Goal: Task Accomplishment & Management: Manage account settings

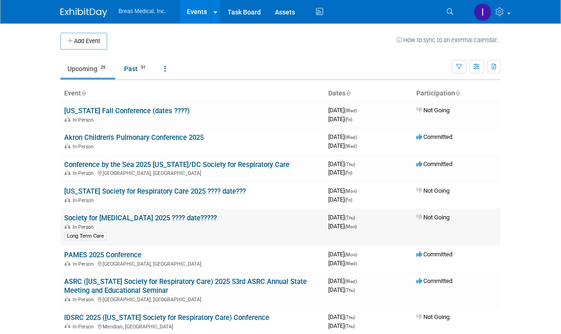
click at [501, 214] on td "Not Going" at bounding box center [457, 227] width 88 height 37
click at [118, 279] on link "ASRC ([US_STATE] Society for Respiratory Care) 2025 53rd ASRC Annual State Meet…" at bounding box center [185, 286] width 243 height 17
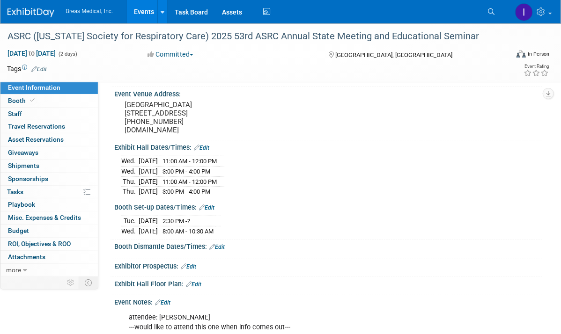
scroll to position [234, 0]
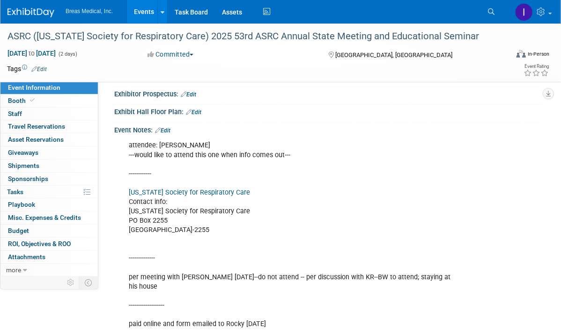
click at [170, 127] on link "Edit" at bounding box center [162, 130] width 15 height 7
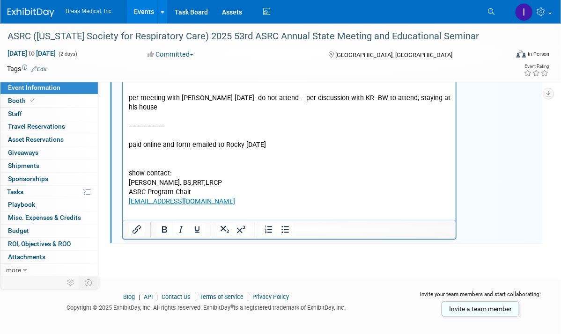
scroll to position [420, 0]
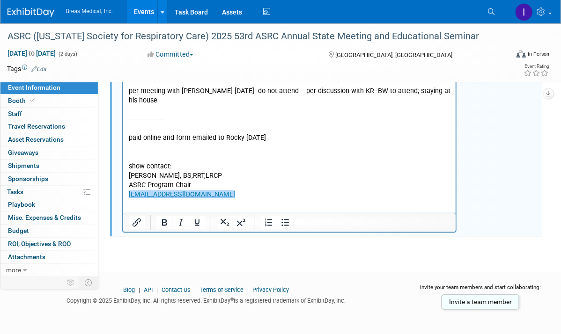
click at [214, 195] on html "attendee: Ben West ---would like to attend this one when info comes out--- ----…" at bounding box center [289, 76] width 332 height 248
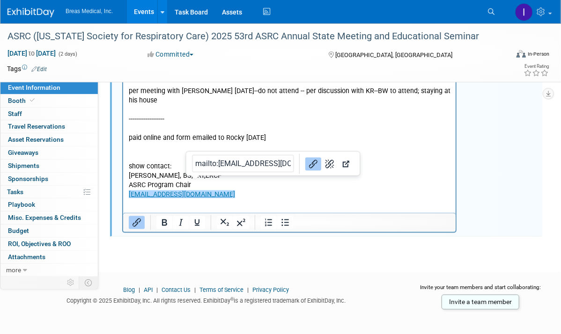
click at [228, 192] on html "attendee: Ben West ---would like to attend this one when info comes out--- ----…" at bounding box center [289, 76] width 332 height 248
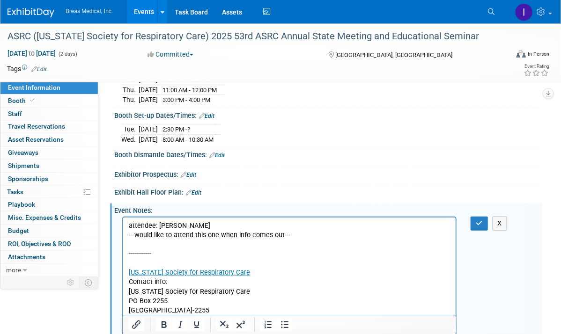
scroll to position [139, 0]
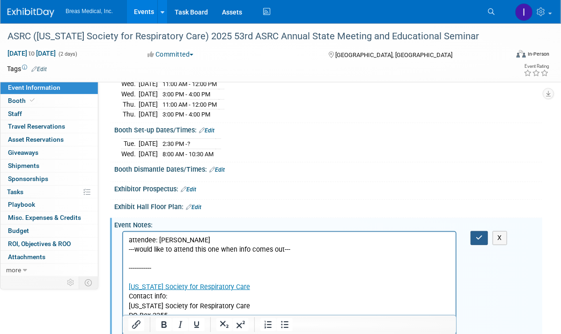
click at [481, 235] on icon "button" at bounding box center [479, 238] width 7 height 7
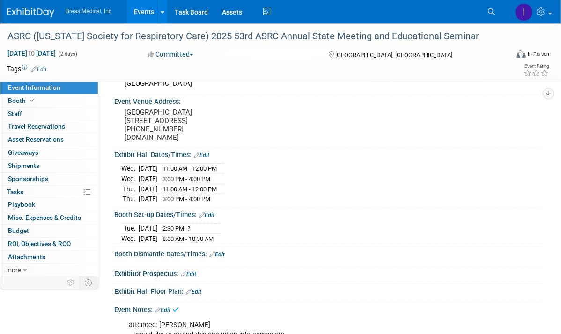
scroll to position [45, 0]
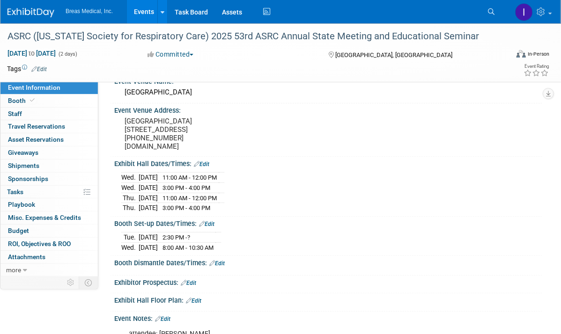
click at [552, 228] on div "Event Information Event Info Booth Booth 0 Staff 0 Staff 0 Travel Reservations …" at bounding box center [280, 304] width 561 height 652
click at [141, 12] on link "Events" at bounding box center [144, 11] width 34 height 23
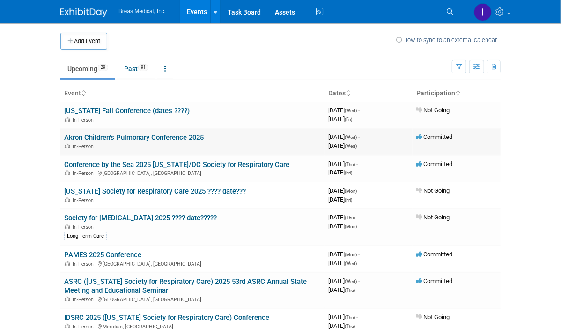
scroll to position [47, 0]
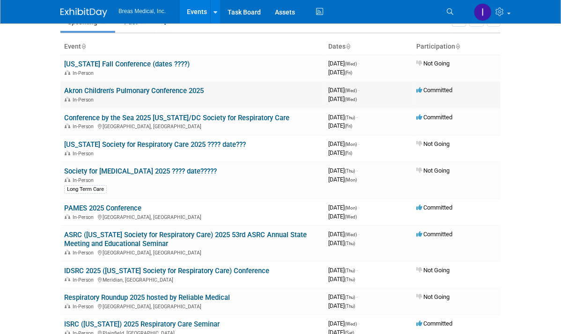
click at [92, 89] on link "Akron Children's Pulmonary Conference 2025" at bounding box center [134, 91] width 140 height 8
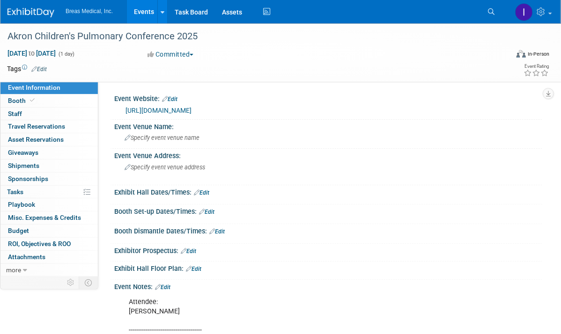
click at [192, 111] on link "http://www.akronchildrens.org/pulmconf" at bounding box center [158, 110] width 66 height 7
click at [170, 136] on span "Specify event venue name" at bounding box center [162, 137] width 75 height 7
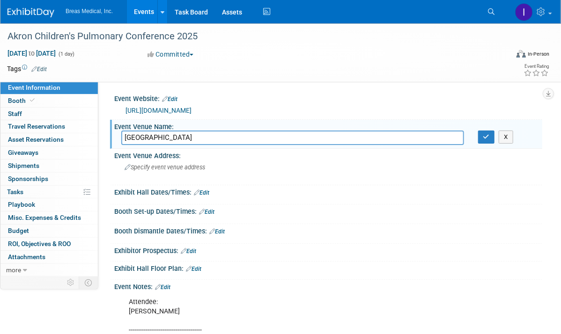
type input "Akron Children's Hospital"
click at [192, 172] on div "Specify event venue address" at bounding box center [203, 171] width 164 height 22
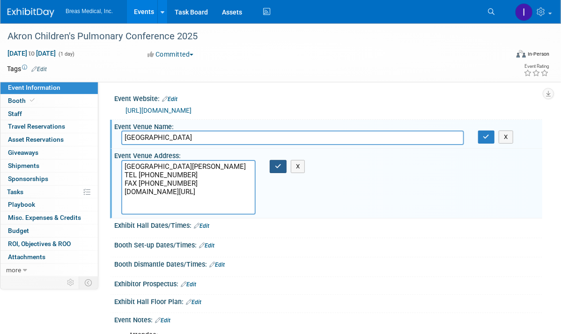
type textarea "One Perkins Square Akron, OH 44308 TEL (330) 543-8407 FAX (330) 543-8157 www.ak…"
click at [274, 168] on button "button" at bounding box center [278, 166] width 17 height 13
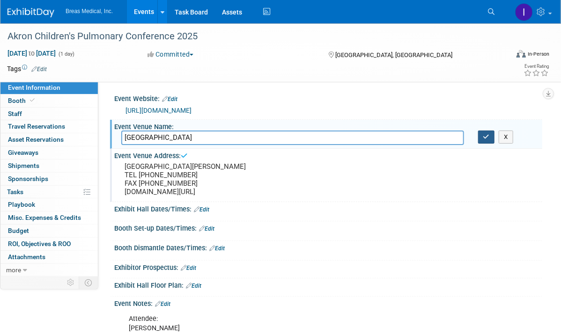
click at [485, 134] on icon "button" at bounding box center [486, 137] width 7 height 6
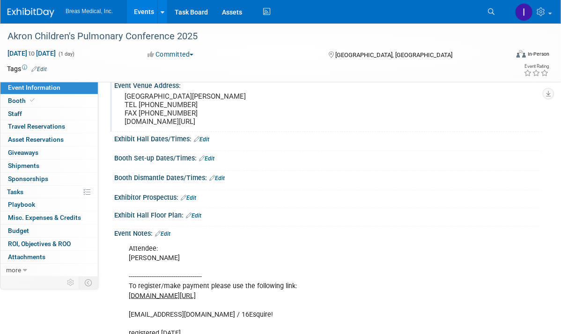
scroll to position [11, 0]
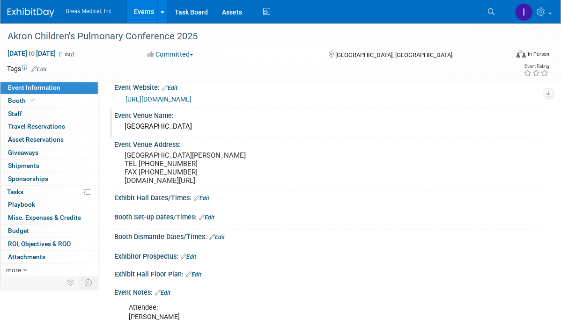
click at [142, 13] on link "Events" at bounding box center [144, 11] width 34 height 23
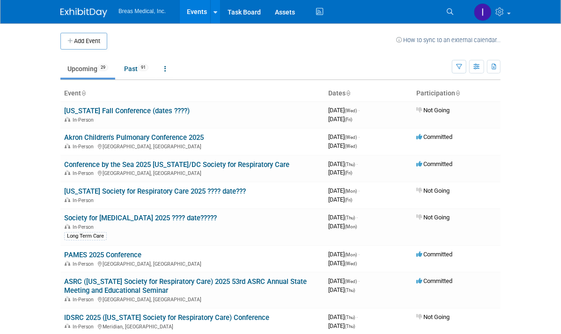
click at [83, 135] on link "Akron Children's Pulmonary Conference 2025" at bounding box center [134, 137] width 140 height 8
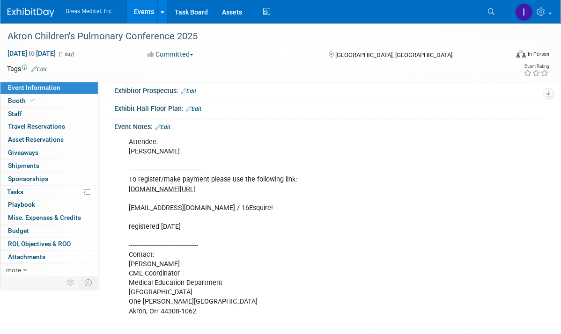
scroll to position [187, 0]
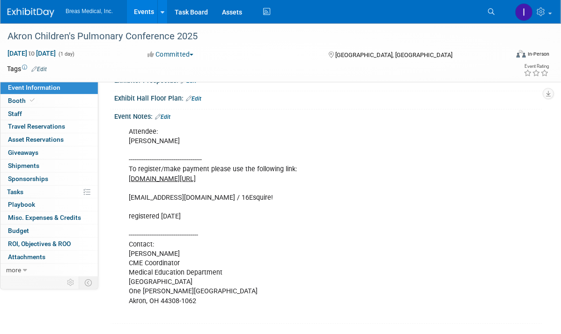
click at [170, 120] on link "Edit" at bounding box center [162, 117] width 15 height 7
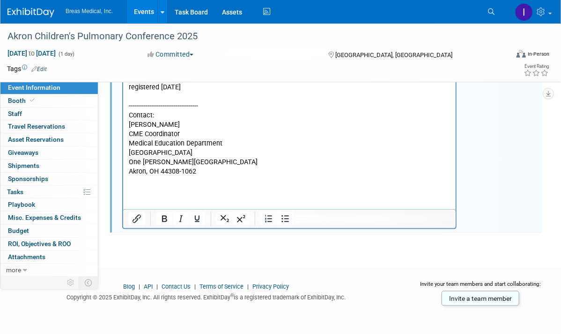
scroll to position [331, 0]
click at [241, 176] on p "Attendee: Cheryl Armstrong --------------------------------------- To register/…" at bounding box center [289, 93] width 322 height 188
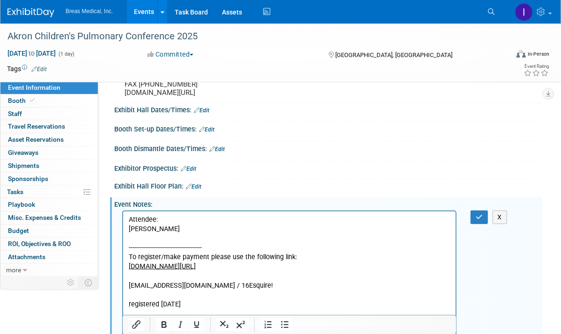
scroll to position [97, 0]
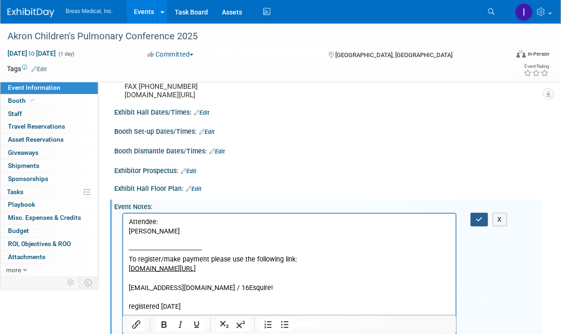
click at [481, 223] on icon "button" at bounding box center [479, 219] width 7 height 7
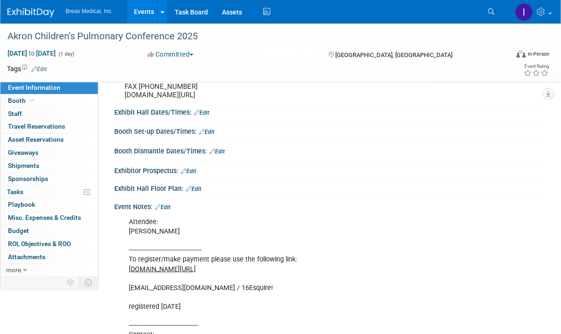
click at [137, 13] on link "Events" at bounding box center [144, 11] width 34 height 23
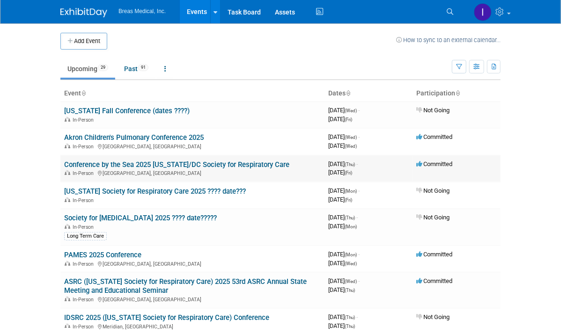
click at [117, 162] on link "Conference by the Sea 2025 [US_STATE]/DC Society for Respiratory Care" at bounding box center [176, 165] width 225 height 8
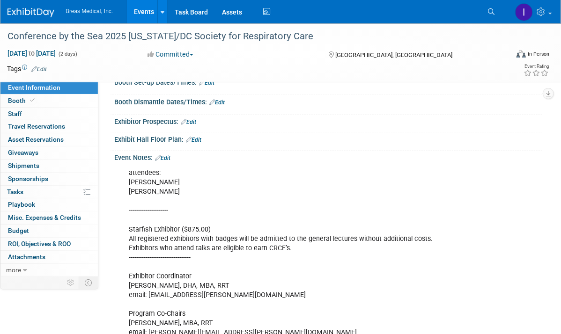
scroll to position [127, 0]
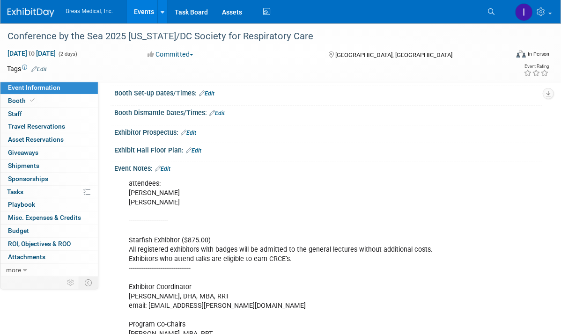
click at [166, 167] on link "Edit" at bounding box center [162, 169] width 15 height 7
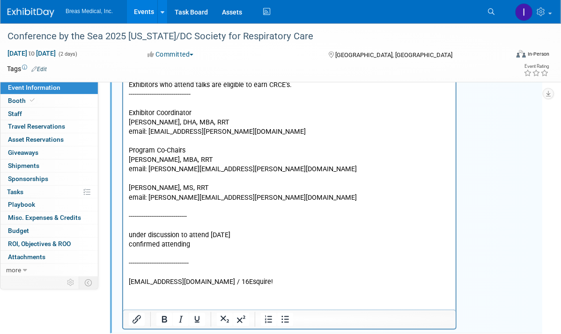
scroll to position [314, 0]
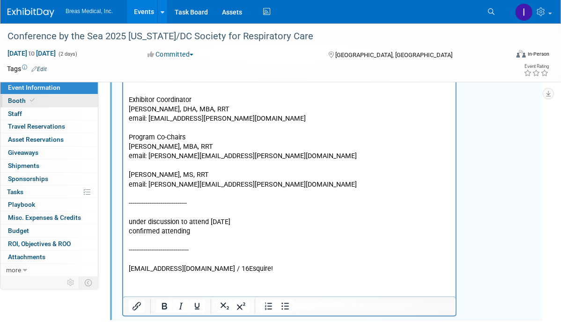
click at [25, 99] on span "Booth" at bounding box center [22, 100] width 29 height 7
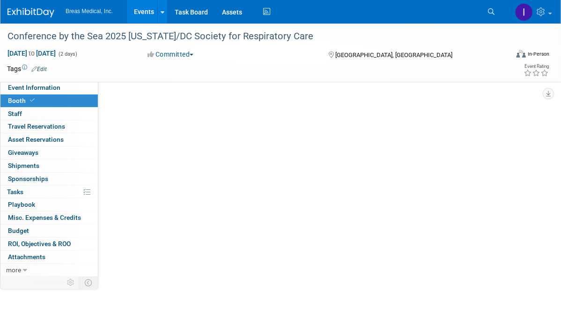
scroll to position [0, 0]
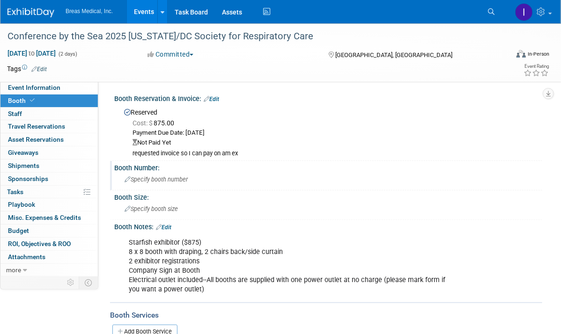
click at [521, 170] on div "Booth Number:" at bounding box center [328, 167] width 428 height 12
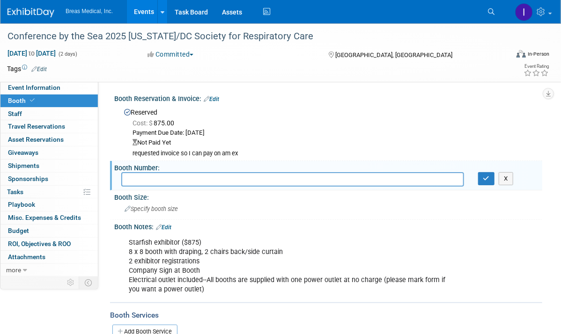
click at [212, 154] on div "requested invoice so I can pay on am ex" at bounding box center [334, 154] width 403 height 8
click at [245, 151] on div "requested invoice so I can pay on am ex" at bounding box center [334, 154] width 403 height 8
click at [218, 97] on link "Edit" at bounding box center [211, 99] width 15 height 7
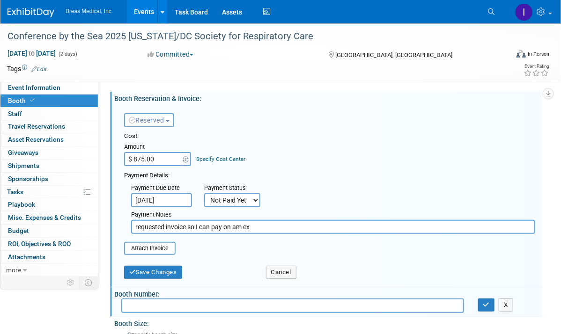
click at [258, 201] on select "Not Paid Yet Partially Paid Paid in Full" at bounding box center [232, 200] width 56 height 14
select select "1"
click at [204, 193] on select "Not Paid Yet Partially Paid Paid in Full" at bounding box center [232, 200] width 56 height 14
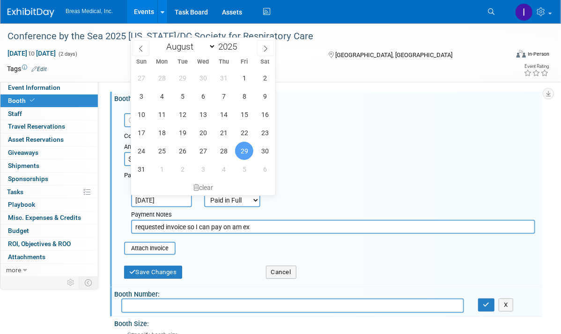
click at [188, 199] on input "Aug 29, 2025" at bounding box center [161, 200] width 61 height 14
click at [263, 46] on icon at bounding box center [265, 48] width 7 height 7
select select "8"
click at [165, 94] on span "8" at bounding box center [162, 96] width 18 height 18
type input "Sep 8, 2025"
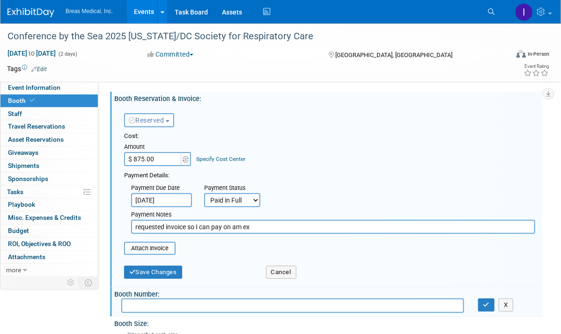
drag, startPoint x: 277, startPoint y: 228, endPoint x: 112, endPoint y: 228, distance: 164.8
click at [112, 228] on div "Booth Reservation & Invoice: Edit Reserved Need to Reserve Reserved No Reservat…" at bounding box center [326, 190] width 432 height 196
type input "paid via phone with Gabby 9-8-2025 iwd work am ex"
click at [162, 271] on button "Save Changes" at bounding box center [153, 272] width 58 height 13
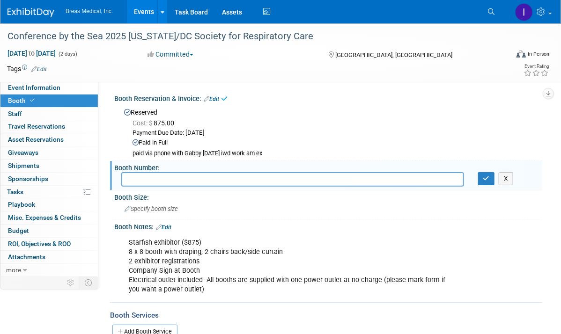
click at [173, 182] on input "text" at bounding box center [292, 179] width 343 height 15
type input "tabletop tbd"
click at [489, 180] on icon "button" at bounding box center [486, 179] width 7 height 6
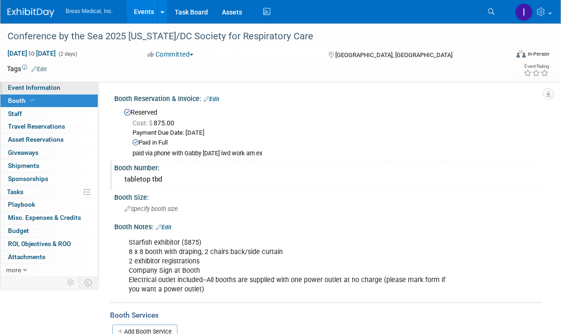
click at [43, 86] on span "Event Information" at bounding box center [34, 87] width 52 height 7
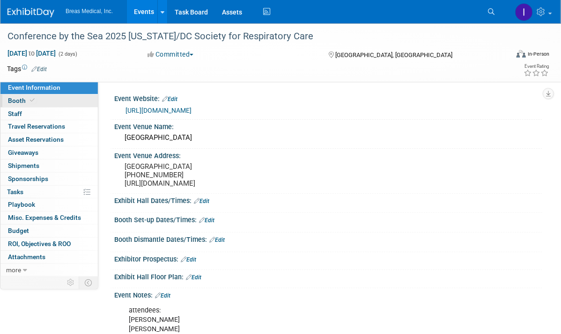
click at [26, 101] on span "Booth" at bounding box center [22, 100] width 29 height 7
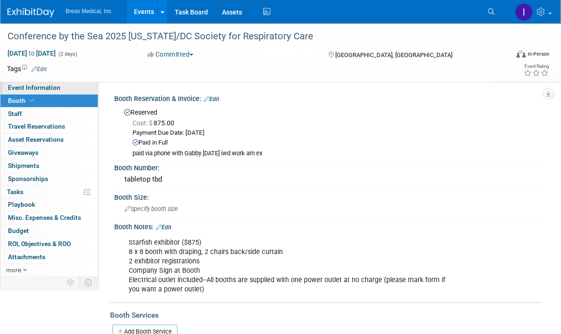
click at [41, 87] on span "Event Information" at bounding box center [34, 87] width 52 height 7
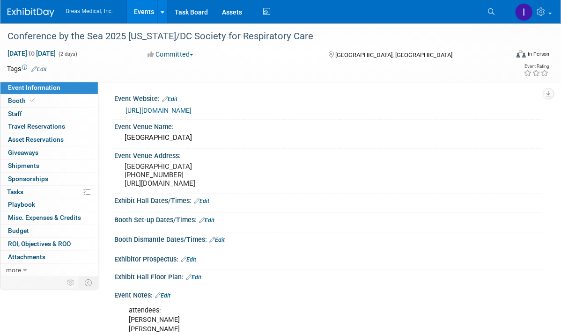
click at [136, 8] on link "Events" at bounding box center [144, 11] width 34 height 23
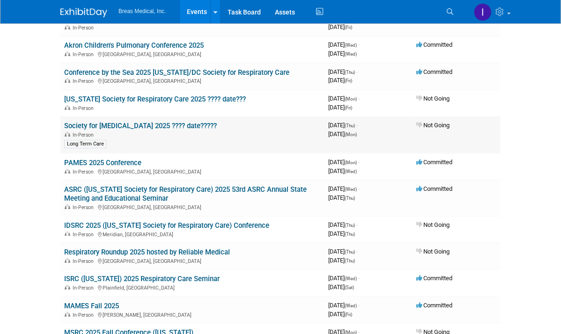
scroll to position [94, 0]
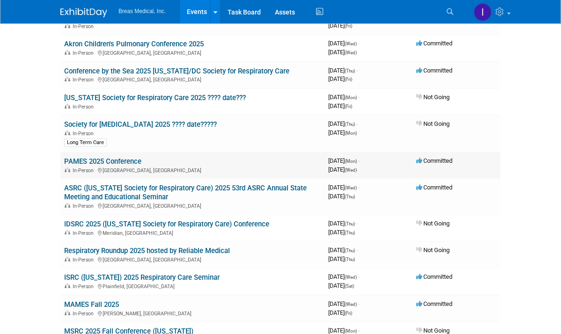
click at [64, 159] on link "PAMES 2025 Conference" at bounding box center [102, 161] width 77 height 8
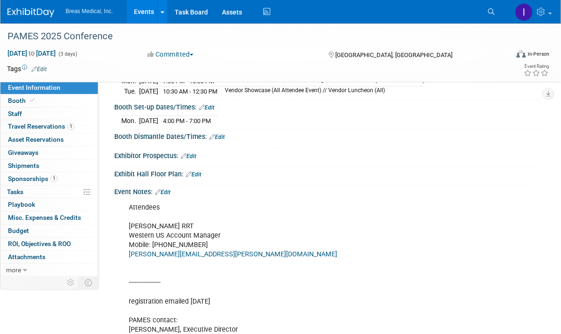
scroll to position [281, 0]
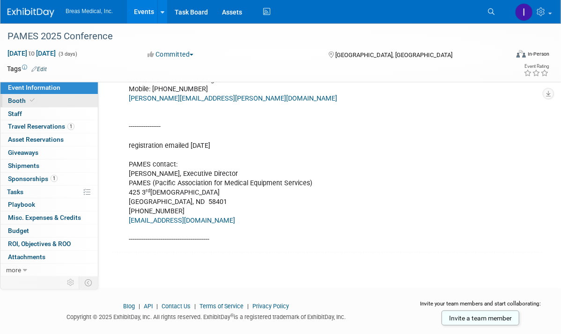
click at [15, 96] on link "Booth" at bounding box center [48, 101] width 97 height 13
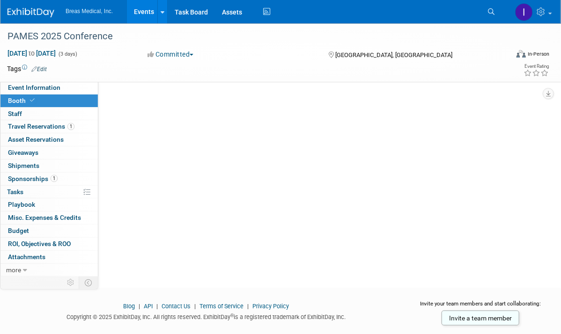
scroll to position [0, 0]
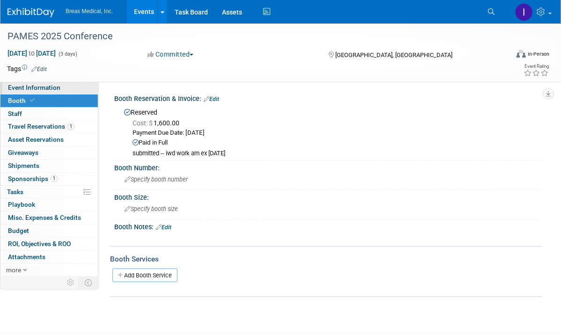
click at [32, 87] on span "Event Information" at bounding box center [34, 87] width 52 height 7
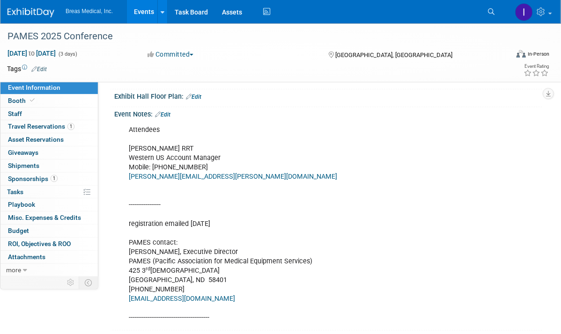
scroll to position [187, 0]
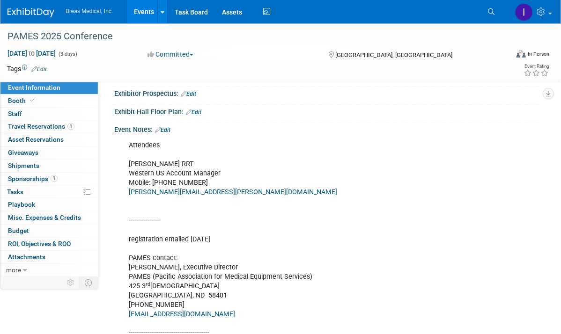
click at [170, 127] on link "Edit" at bounding box center [162, 130] width 15 height 7
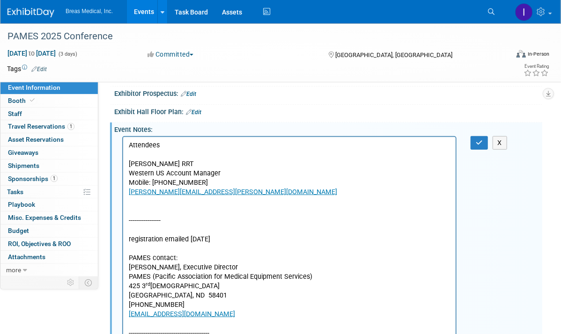
scroll to position [0, 0]
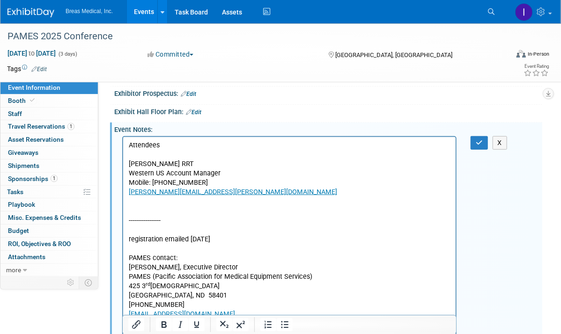
click at [170, 211] on p "Attendees Aaron Schmitt RRT Western US Account Manager Mobile: 208.421.0953 Aar…" at bounding box center [289, 239] width 322 height 198
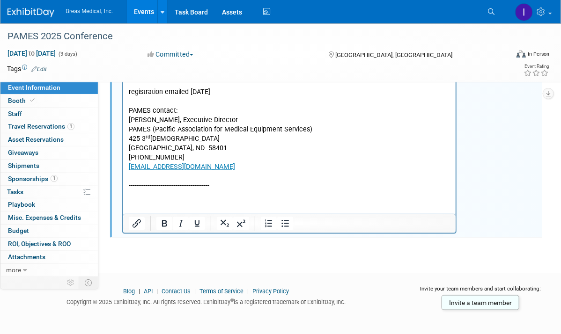
scroll to position [327, 0]
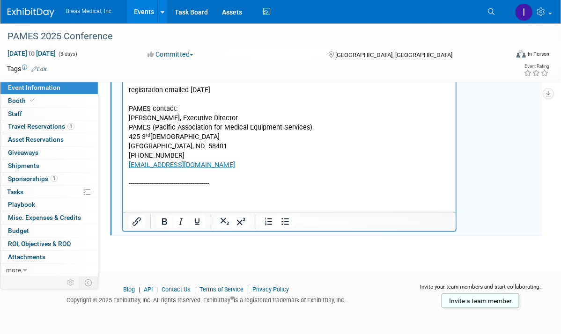
click at [240, 185] on p "Attendees Aaron Schmitt RRT Western US Account Manager Mobile: 208.421.0953 Aar…" at bounding box center [289, 95] width 322 height 188
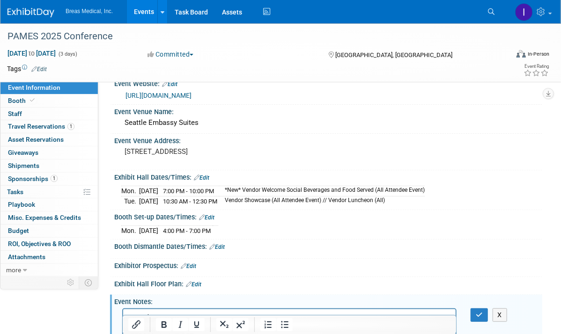
scroll to position [0, 0]
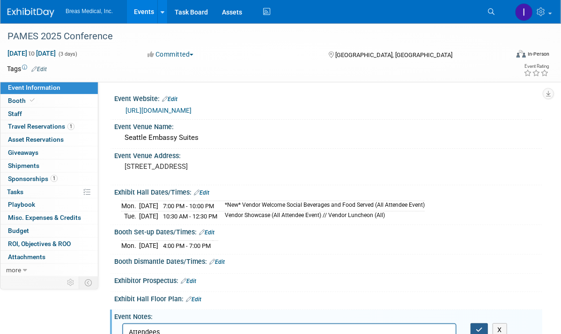
click at [480, 327] on icon "button" at bounding box center [479, 330] width 7 height 7
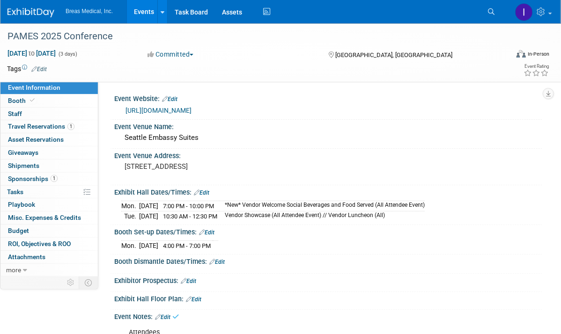
click at [144, 9] on link "Events" at bounding box center [144, 11] width 34 height 23
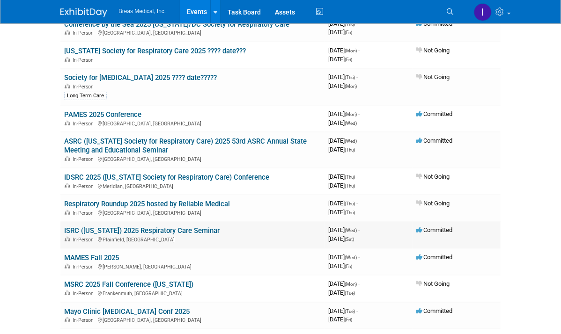
scroll to position [187, 0]
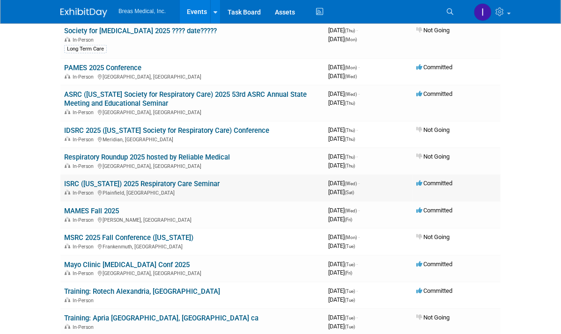
click at [125, 181] on link "ISRC ([US_STATE]) 2025 Respiratory Care Seminar" at bounding box center [141, 184] width 155 height 8
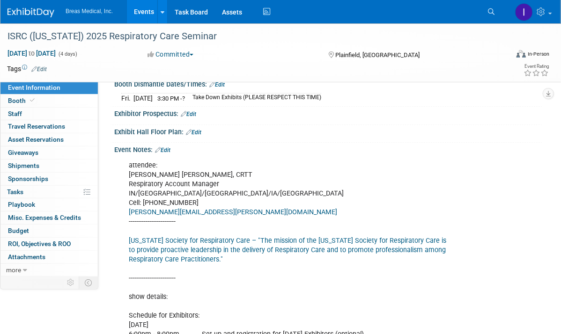
scroll to position [187, 0]
click at [170, 154] on link "Edit" at bounding box center [162, 150] width 15 height 7
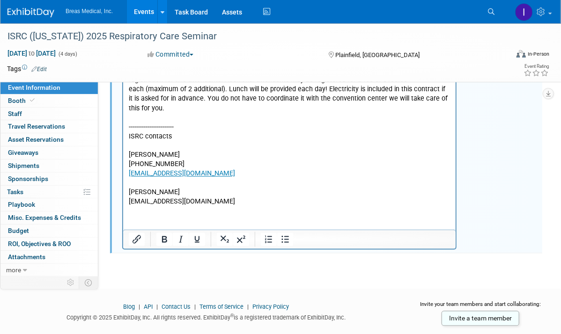
scroll to position [556, 0]
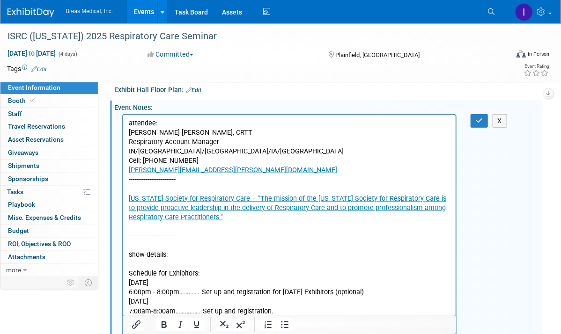
scroll to position [228, 0]
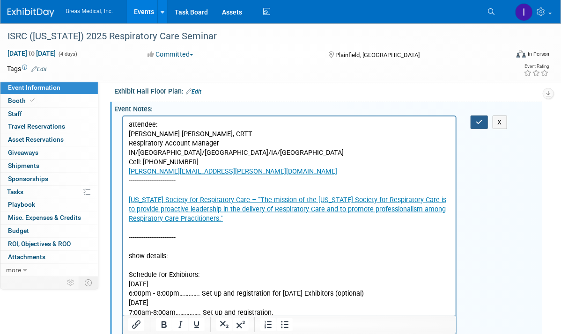
click at [483, 125] on button "button" at bounding box center [479, 123] width 17 height 14
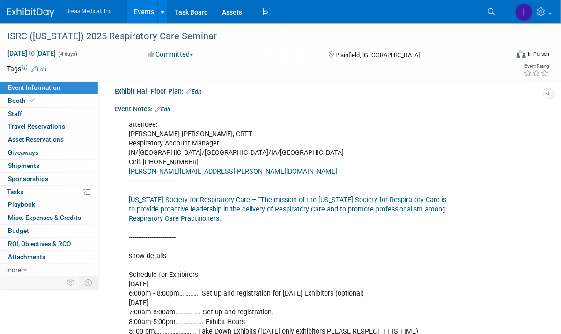
click at [140, 7] on link "Events" at bounding box center [144, 11] width 34 height 23
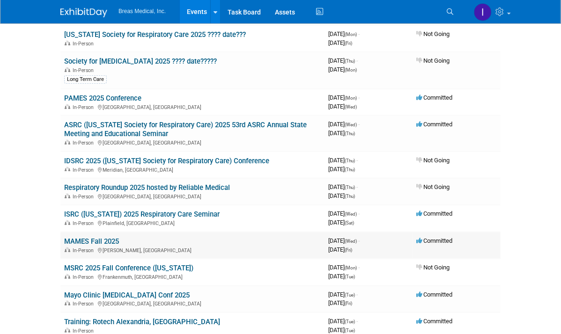
scroll to position [187, 0]
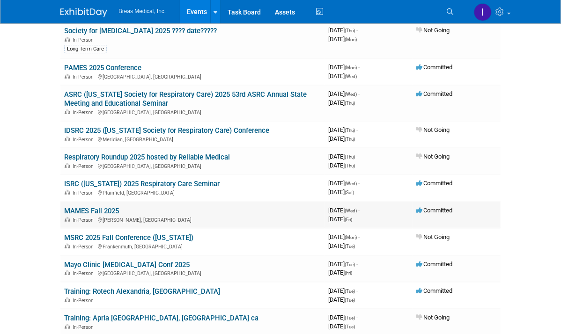
click at [64, 209] on link "MAMES Fall 2025" at bounding box center [91, 211] width 55 height 8
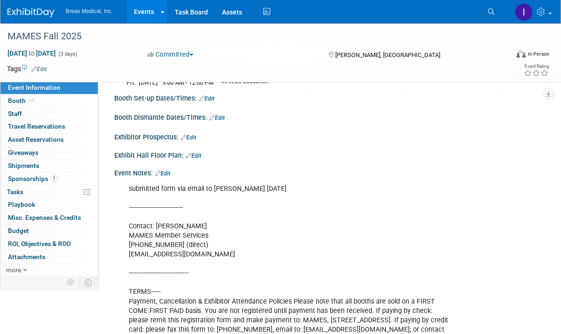
scroll to position [224, 0]
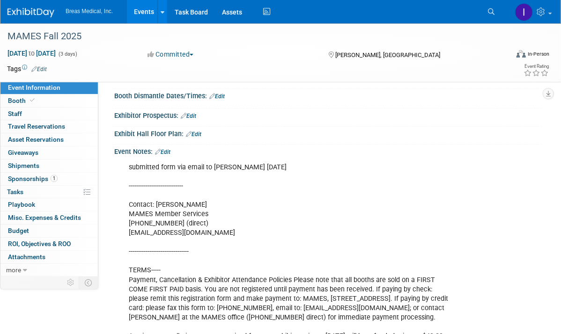
click at [167, 149] on link "Edit" at bounding box center [162, 152] width 15 height 7
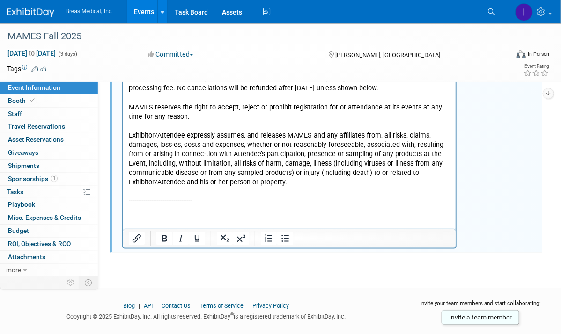
scroll to position [497, 0]
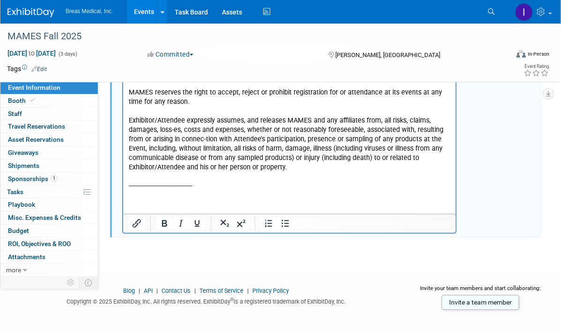
click at [188, 192] on html "submitted form via email to Jim 4-30-2025 ----------------------------- Contact…" at bounding box center [289, 39] width 332 height 305
click at [226, 192] on html "submitted form via email to Jim 4-30-2025 ----------------------------- Contact…" at bounding box center [289, 39] width 332 height 305
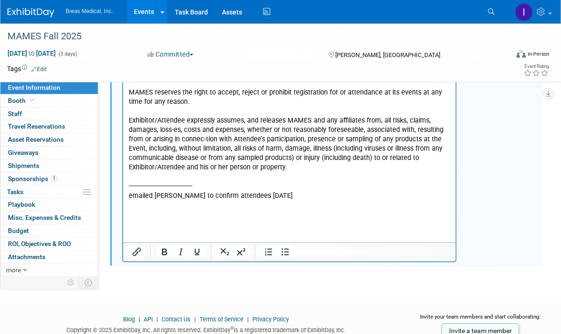
scroll to position [263, 0]
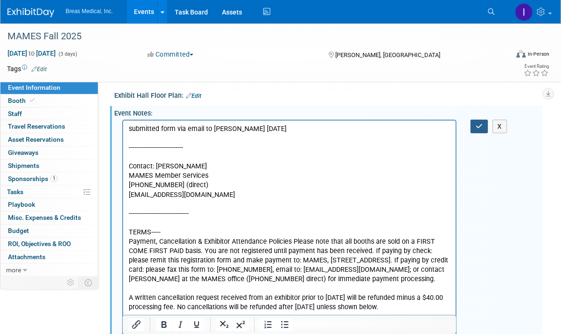
click at [484, 121] on button "button" at bounding box center [479, 127] width 17 height 14
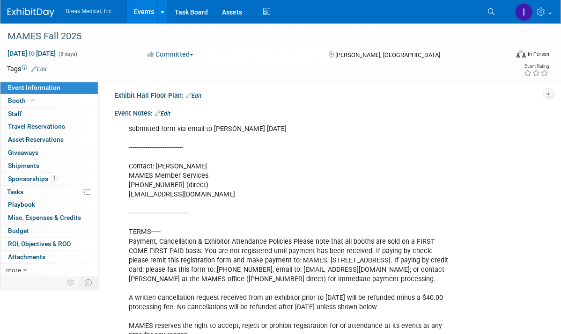
click at [145, 13] on link "Events" at bounding box center [144, 11] width 34 height 23
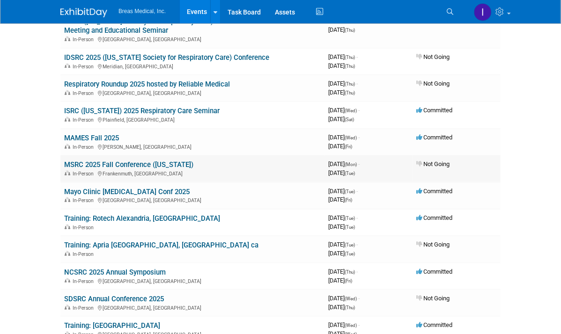
scroll to position [281, 0]
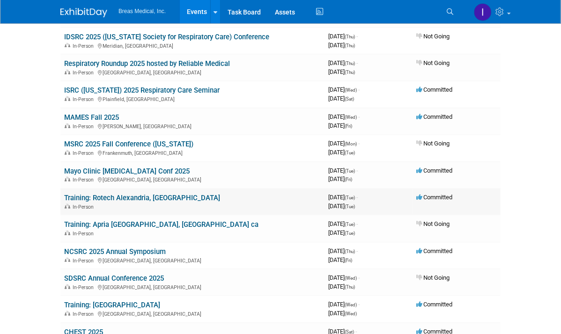
click at [103, 194] on link "Training: Rotech Alexandria, [GEOGRAPHIC_DATA]" at bounding box center [142, 198] width 156 height 8
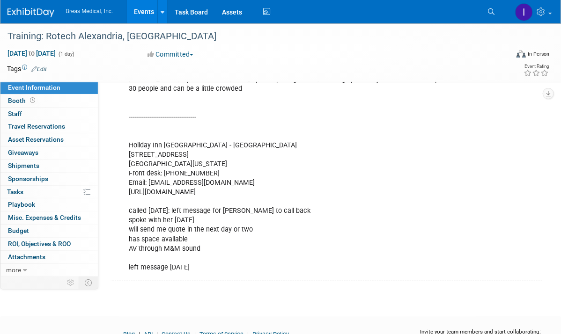
scroll to position [868, 0]
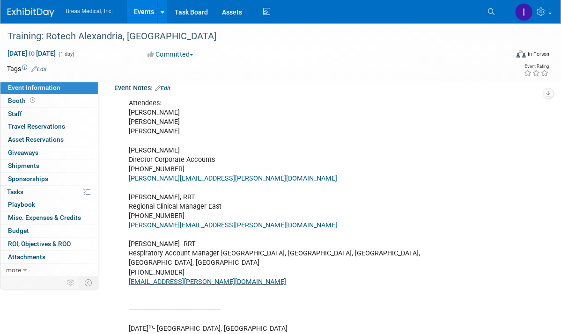
scroll to position [166, 0]
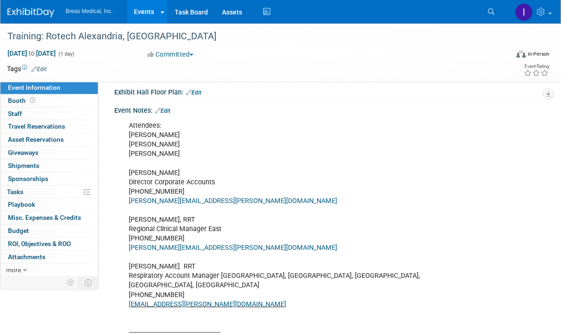
click at [170, 108] on link "Edit" at bounding box center [162, 111] width 15 height 7
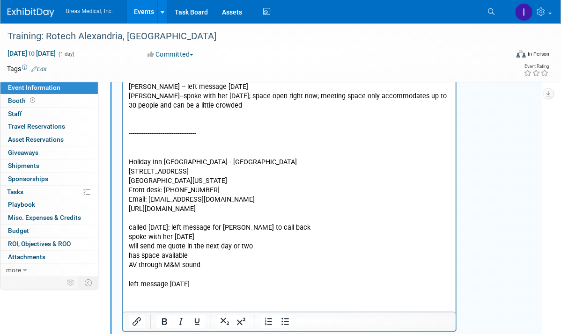
scroll to position [892, 0]
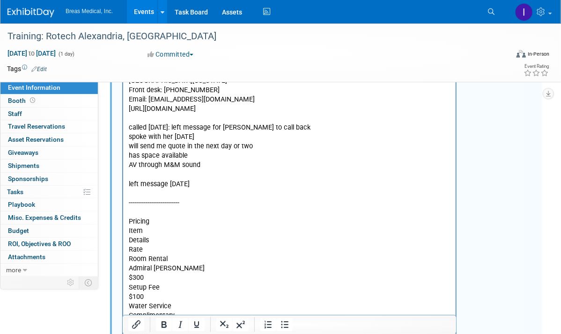
scroll to position [863, 0]
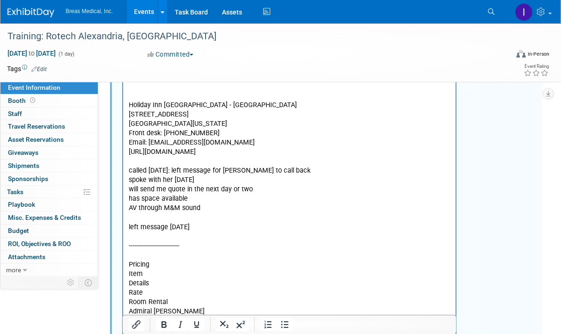
click at [177, 263] on p "Pricing" at bounding box center [289, 265] width 322 height 9
click at [200, 265] on p "Pricing Item" at bounding box center [289, 265] width 322 height 9
click at [200, 265] on p "Pricing Item Details" at bounding box center [289, 265] width 322 height 9
click at [271, 279] on p "Room Rental" at bounding box center [289, 274] width 322 height 9
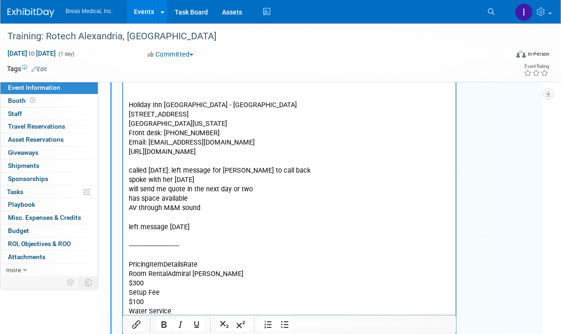
click at [273, 276] on p "Room Rental Admiral Porter Rental" at bounding box center [289, 274] width 322 height 9
click at [196, 283] on p "Setup Fee" at bounding box center [289, 284] width 322 height 9
click at [198, 293] on p "Water Service" at bounding box center [289, 293] width 322 height 9
click at [255, 291] on p "Water Service Complimentary" at bounding box center [289, 293] width 322 height 9
click at [233, 308] on p "TBD" at bounding box center [289, 312] width 322 height 9
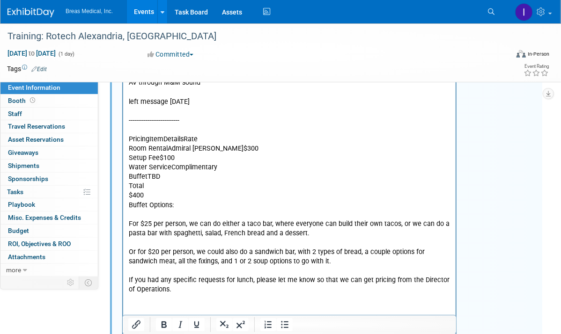
scroll to position [1004, 0]
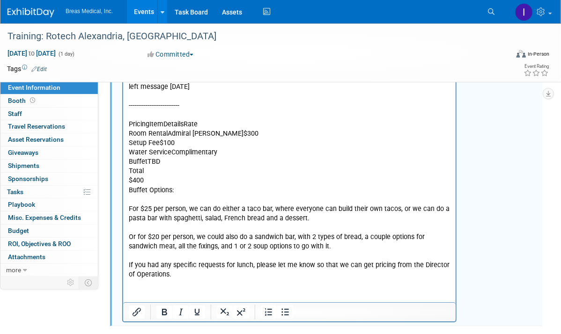
click at [196, 172] on p "Total" at bounding box center [289, 171] width 322 height 9
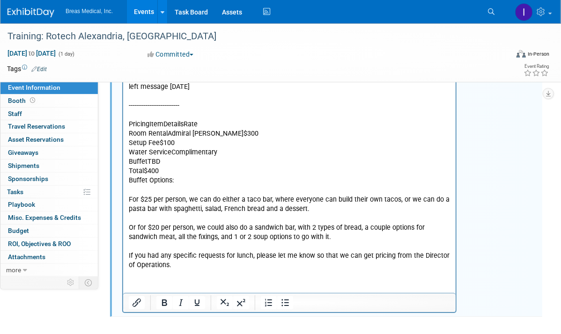
click at [207, 173] on p "Total $400" at bounding box center [289, 171] width 322 height 9
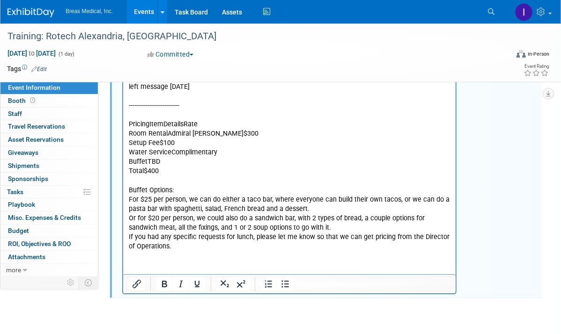
click at [160, 117] on p "Rich Text Area. Press ALT-0 for help." at bounding box center [289, 115] width 322 height 9
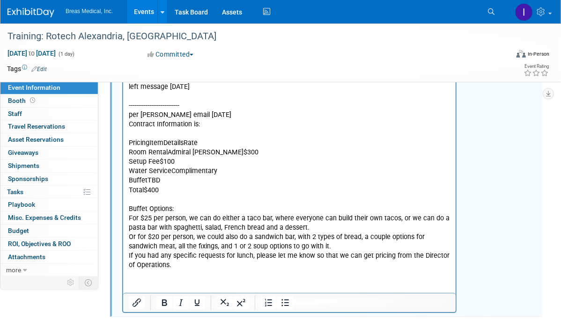
click at [215, 269] on p "If you had any specific requests for lunch, please let me know so that we can g…" at bounding box center [289, 261] width 322 height 19
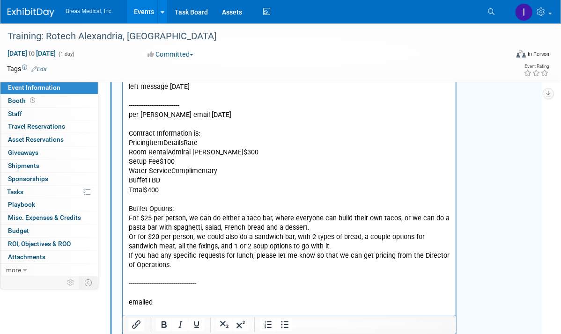
click at [183, 302] on p "emailed" at bounding box center [289, 303] width 322 height 9
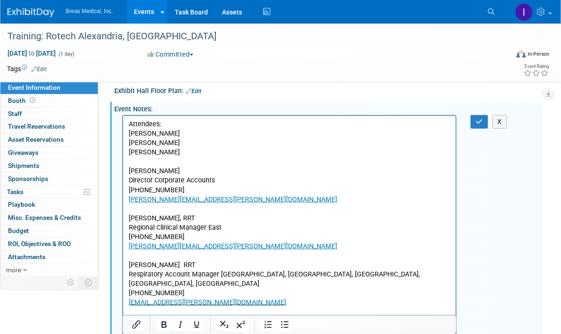
scroll to position [161, 0]
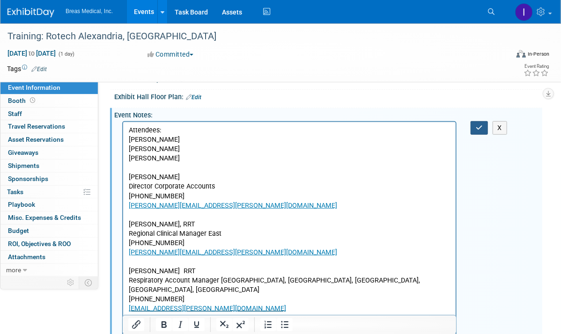
click at [481, 125] on icon "button" at bounding box center [479, 128] width 7 height 7
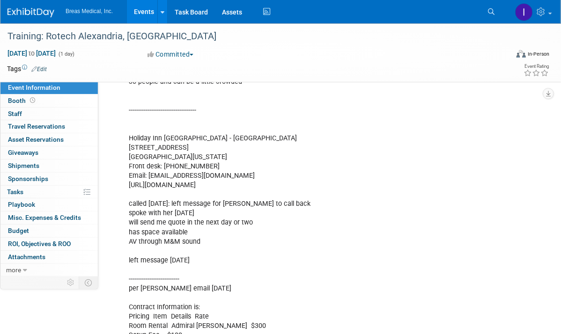
scroll to position [804, 0]
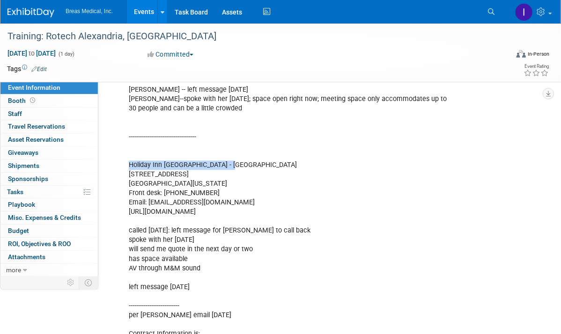
drag, startPoint x: 127, startPoint y: 153, endPoint x: 235, endPoint y: 156, distance: 107.3
copy div "Holiday Inn Alexandria - Downtown"
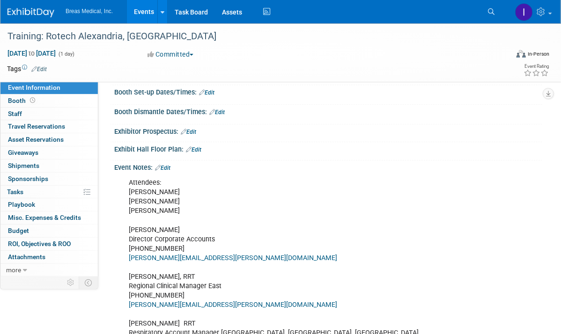
scroll to position [0, 0]
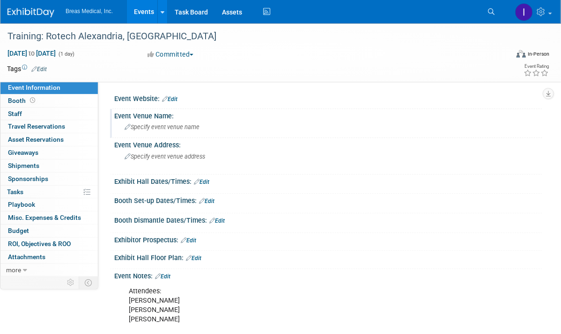
click at [172, 130] on span "Specify event venue name" at bounding box center [162, 127] width 75 height 7
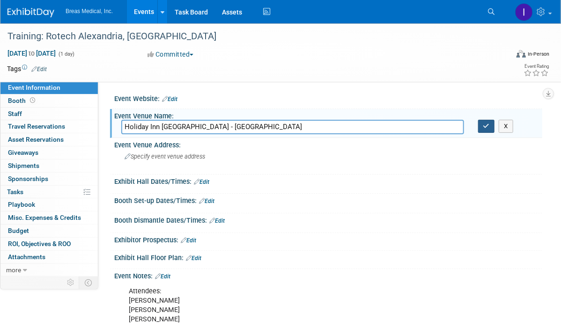
type input "Holiday Inn Alexandria - Downtown"
click at [489, 125] on icon "button" at bounding box center [486, 126] width 7 height 6
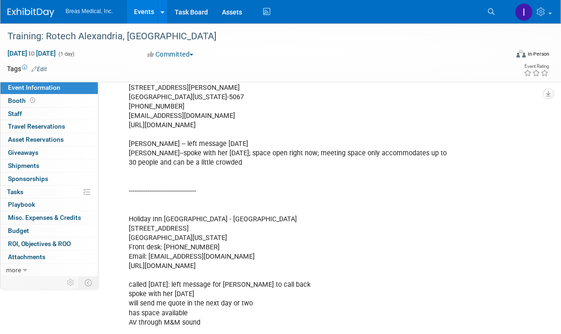
scroll to position [796, 0]
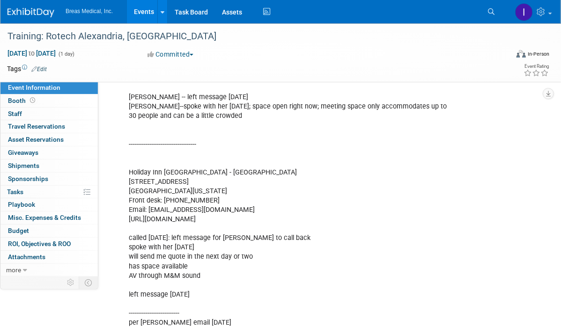
drag, startPoint x: 129, startPoint y: 171, endPoint x: 225, endPoint y: 217, distance: 106.4
click at [225, 217] on div "Attendees: Brett Townsend Heath Boles Joseph Melanson Brett Townsend Director C…" at bounding box center [289, 3] width 334 height 1034
copy div "701 4th St Alexandria, Louisiana 71301 Front desk: 1-318-541-8333 Email: hial@A…"
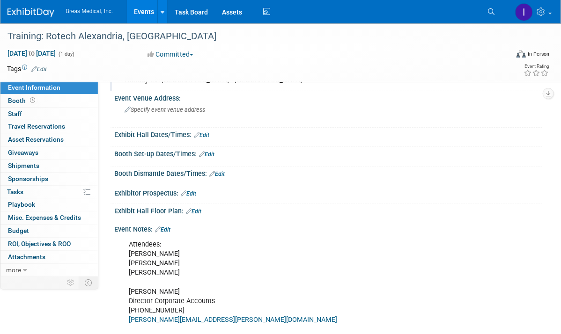
scroll to position [0, 0]
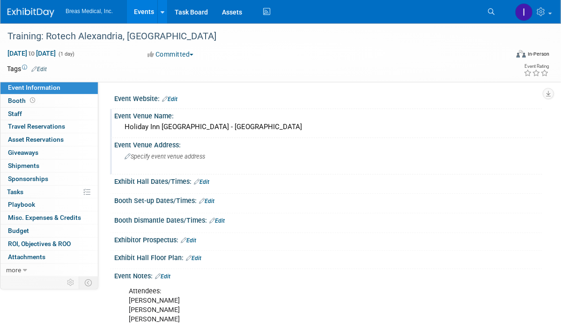
click at [193, 161] on div "Specify event venue address" at bounding box center [203, 160] width 164 height 22
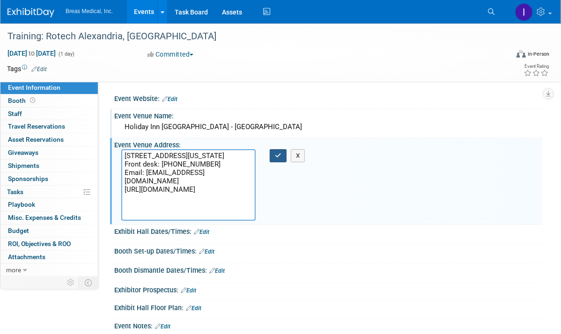
type textarea "701 4th St Alexandria, Louisiana 71301 Front desk: 1-318-541-8333 Email: hial@A…"
click at [279, 155] on icon "button" at bounding box center [278, 156] width 7 height 6
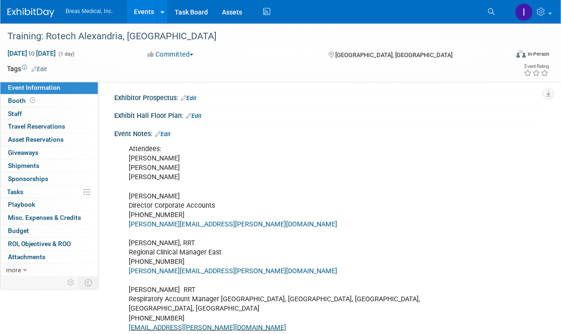
scroll to position [143, 0]
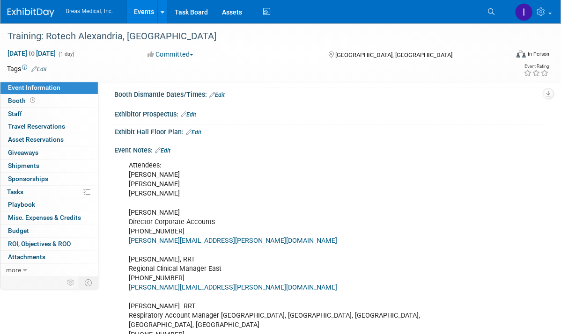
click at [169, 154] on link "Edit" at bounding box center [162, 151] width 15 height 7
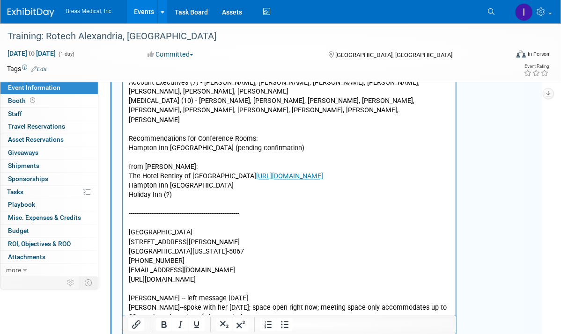
scroll to position [845, 0]
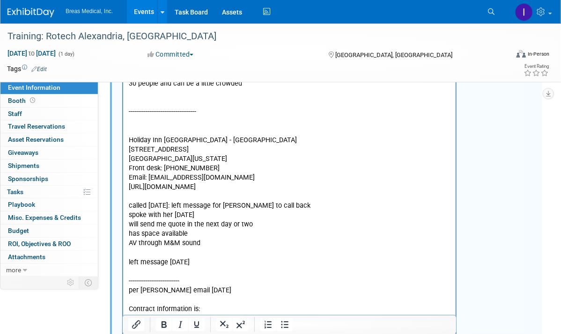
click at [167, 329] on icon "Bold" at bounding box center [163, 324] width 11 height 11
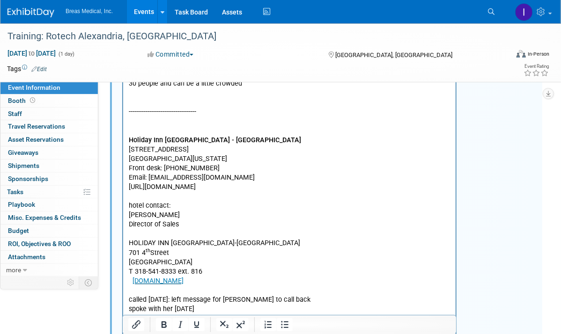
drag, startPoint x: 135, startPoint y: 231, endPoint x: 211, endPoint y: 259, distance: 81.3
click at [211, 259] on body "Attendees: Brett Townsend Heath Boles Joseph Melanson Brett Townsend Director C…" at bounding box center [289, 18] width 323 height 1119
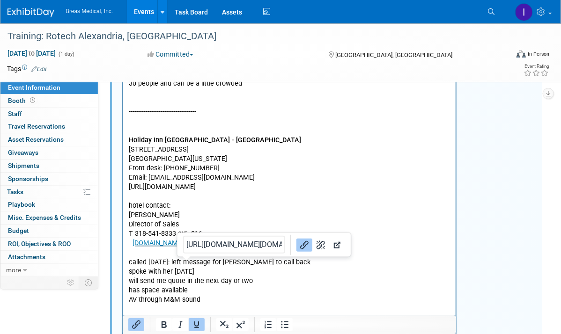
click at [217, 246] on p "holidayinn.com" at bounding box center [289, 243] width 322 height 9
click at [217, 246] on p "holidayinn.com﻿" at bounding box center [289, 243] width 322 height 9
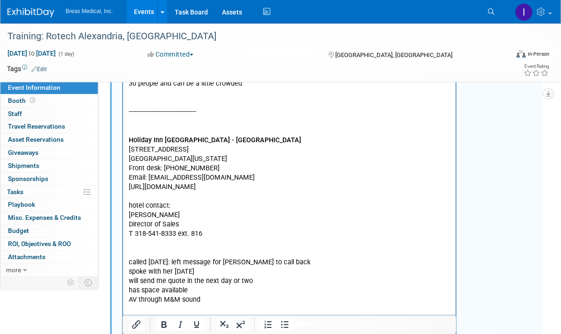
click at [146, 241] on p "Rich Text Area. Press ALT-0 for help." at bounding box center [289, 243] width 322 height 9
click at [271, 243] on p "Lucy Stark <lucy.stark@ArkHospitality.com>" at bounding box center [289, 243] width 322 height 9
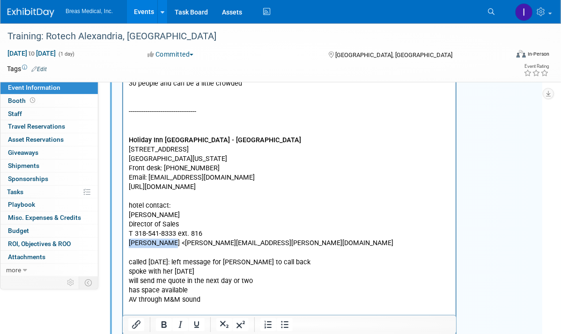
drag, startPoint x: 164, startPoint y: 245, endPoint x: 127, endPoint y: 245, distance: 37.5
click at [263, 246] on p "lucy.stark@ArkHospitality.com" at bounding box center [289, 243] width 322 height 9
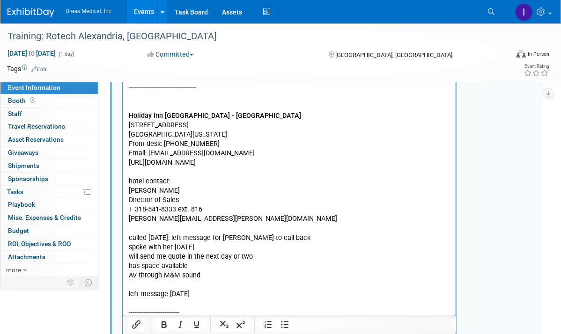
scroll to position [892, 0]
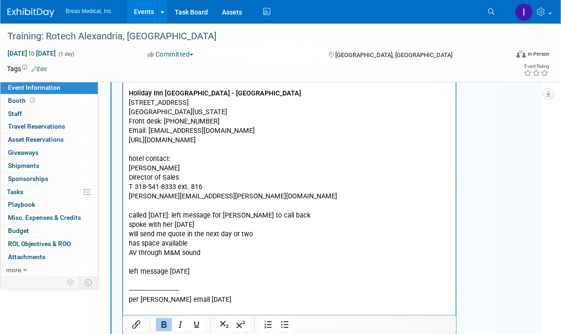
drag, startPoint x: 127, startPoint y: 82, endPoint x: 171, endPoint y: 141, distance: 74.0
copy p "Holiday Inn Alexandria - Downtown 701 4th St Alexandria, Louisiana 71301 Front …"
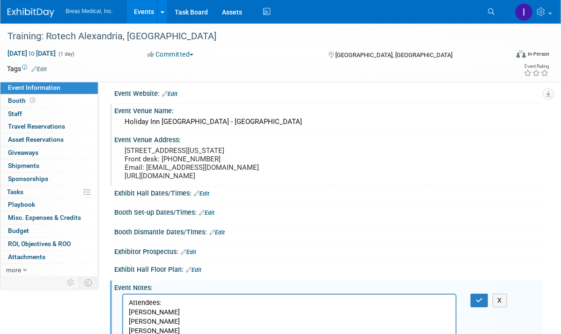
scroll to position [4, 0]
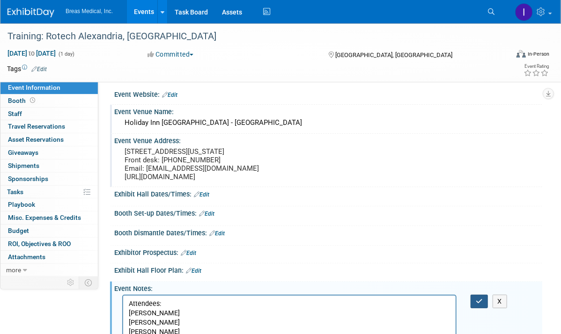
click at [478, 305] on icon "button" at bounding box center [479, 301] width 7 height 7
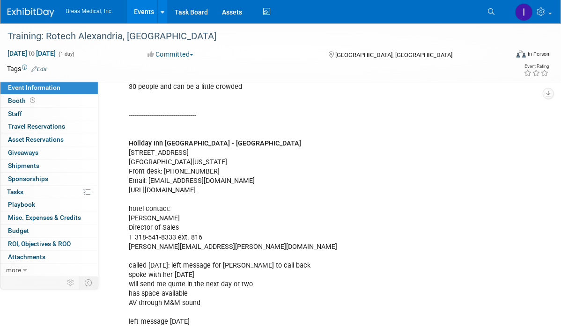
scroll to position [847, 0]
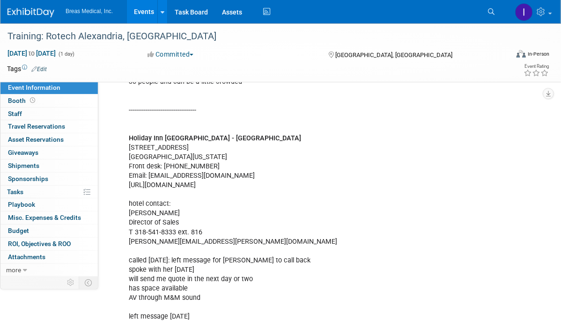
click at [144, 9] on link "Events" at bounding box center [144, 11] width 34 height 23
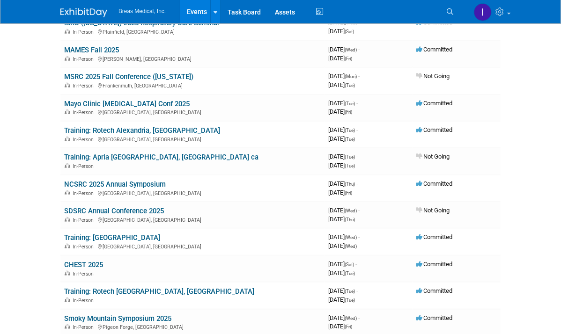
scroll to position [328, 0]
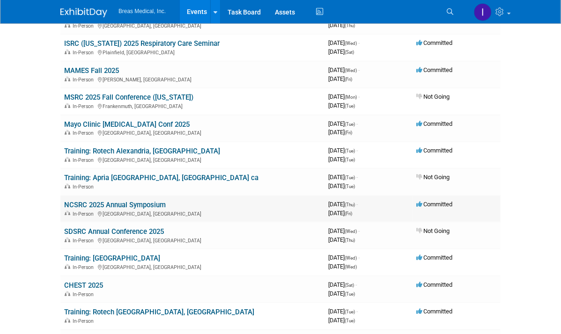
click at [89, 201] on link "NCSRC 2025 Annual Symposium" at bounding box center [115, 205] width 102 height 8
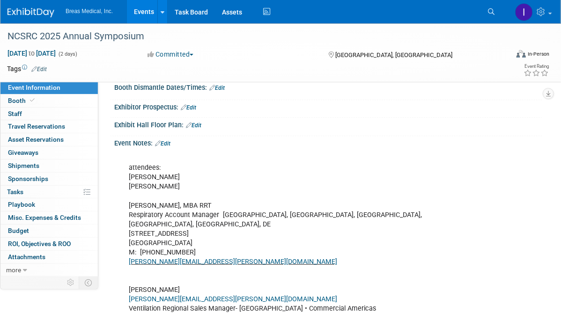
scroll to position [120, 0]
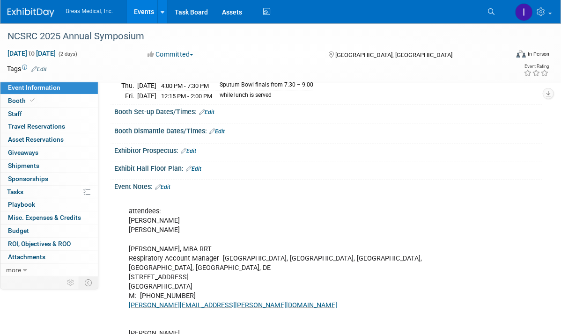
click at [168, 185] on link "Edit" at bounding box center [162, 187] width 15 height 7
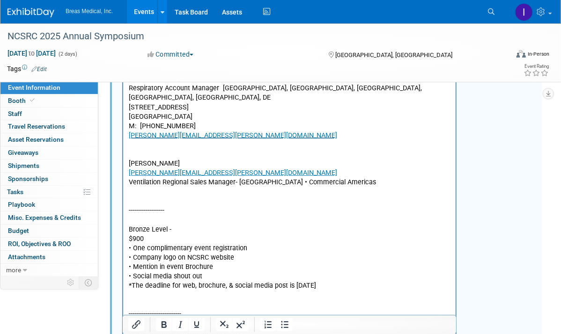
scroll to position [261, 0]
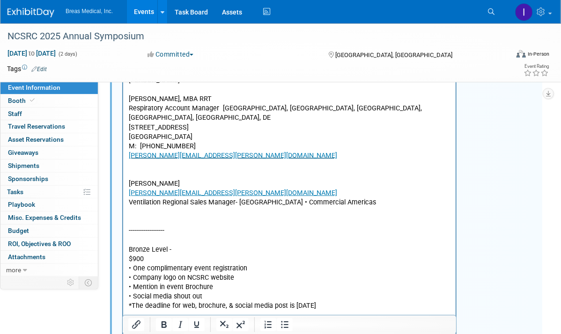
click at [155, 163] on p "attendees: Matt Capots Tom Fahy Matthew Capots, MBA RRT Respiratory Account Man…" at bounding box center [289, 297] width 322 height 480
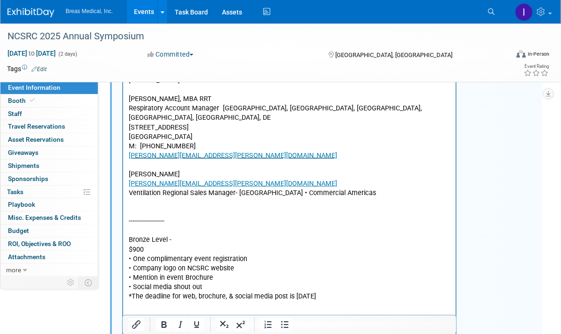
click at [149, 199] on p "attendees: Matt Capots Tom Fahy Matthew Capots, MBA RRT Respiratory Account Man…" at bounding box center [289, 292] width 322 height 470
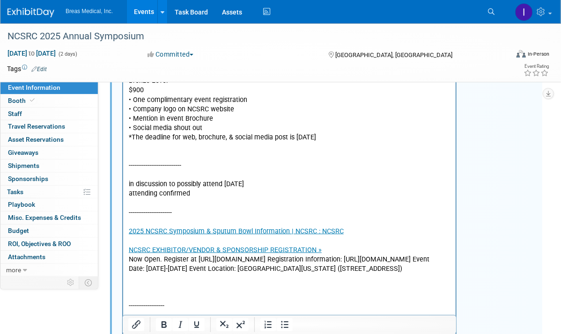
scroll to position [448, 0]
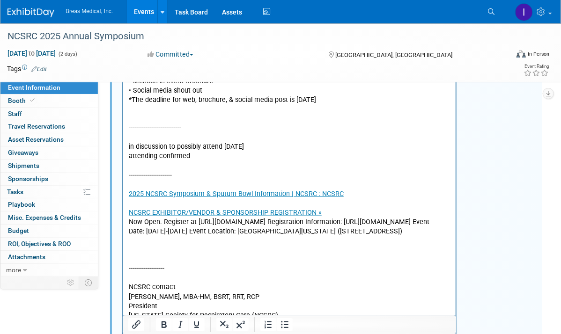
click at [154, 107] on p "attendees: Matt Capots Tom Fahy Matthew Capots, MBA RRT Respiratory Account Man…" at bounding box center [289, 100] width 322 height 461
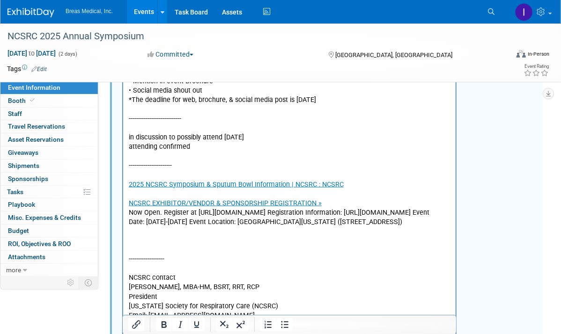
click at [162, 257] on p "attendees: Matt Capots Tom Fahy Matthew Capots, MBA RRT Respiratory Account Man…" at bounding box center [289, 95] width 322 height 451
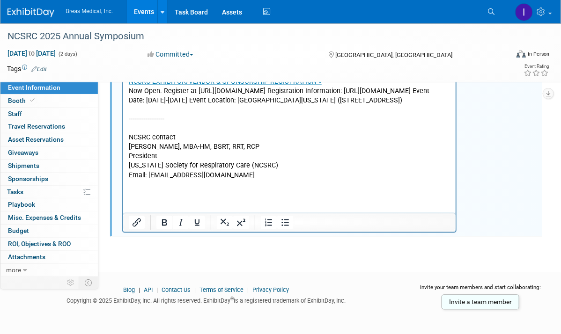
scroll to position [571, 0]
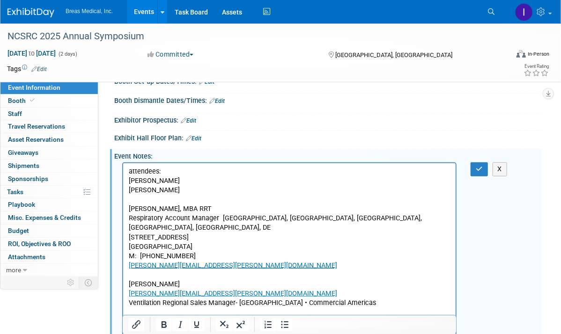
scroll to position [150, 0]
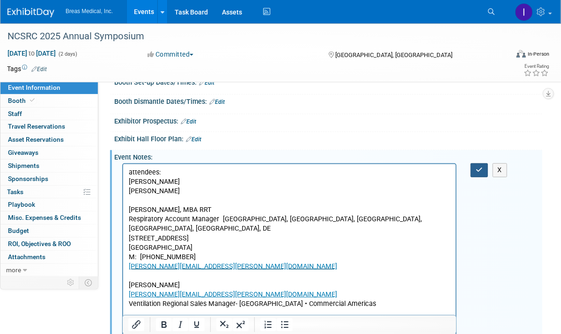
click at [480, 167] on icon "button" at bounding box center [479, 170] width 7 height 7
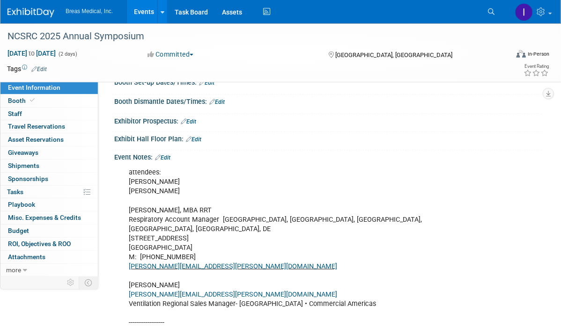
click at [141, 9] on link "Events" at bounding box center [144, 11] width 34 height 23
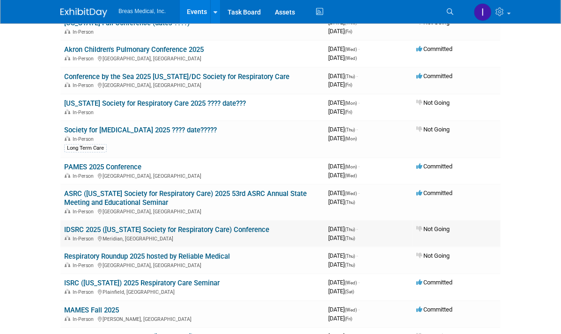
scroll to position [94, 0]
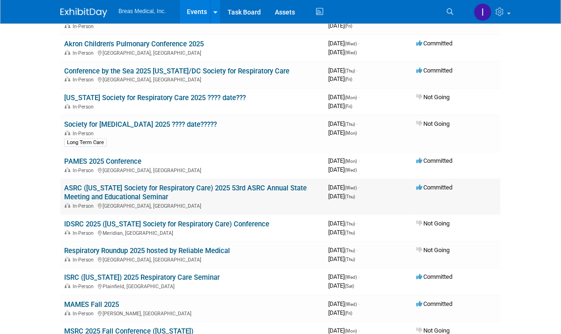
click at [105, 186] on link "ASRC ([US_STATE] Society for Respiratory Care) 2025 53rd ASRC Annual State Meet…" at bounding box center [185, 192] width 243 height 17
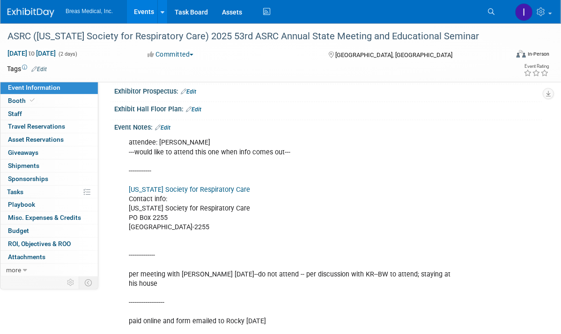
scroll to position [187, 0]
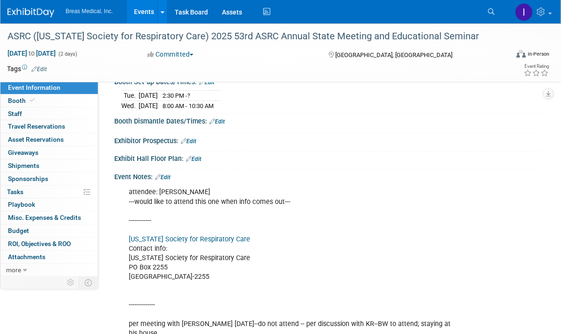
click at [169, 174] on link "Edit" at bounding box center [162, 177] width 15 height 7
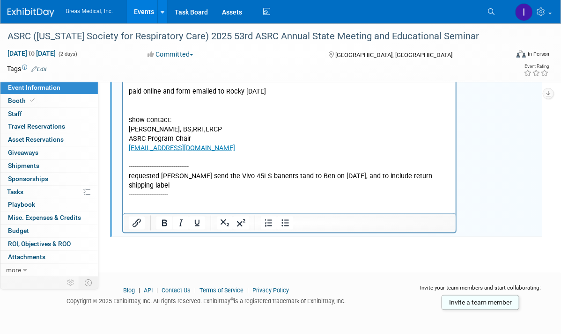
scroll to position [467, 0]
click at [200, 186] on p "attendee: Ben West ---would like to attend this one when info comes out--- ----…" at bounding box center [289, 54] width 322 height 291
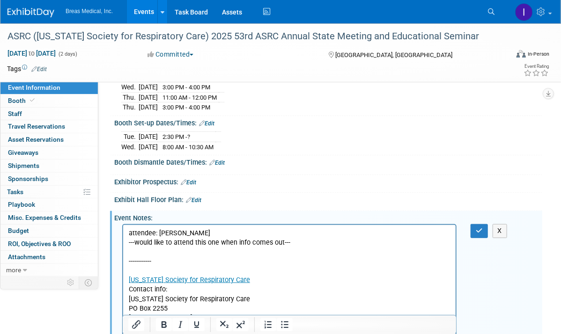
scroll to position [92, 0]
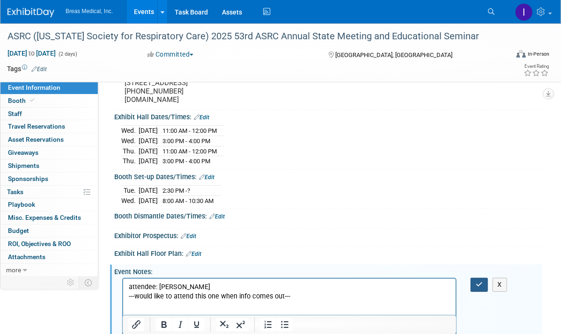
click at [481, 281] on icon "button" at bounding box center [479, 284] width 7 height 7
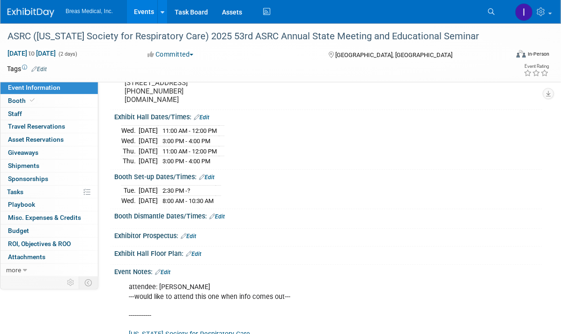
click at [548, 201] on div "Event Information Event Info Booth Booth 0 Staff 0 Staff 0 Travel Reservations …" at bounding box center [280, 266] width 561 height 671
click at [140, 13] on link "Events" at bounding box center [144, 11] width 34 height 23
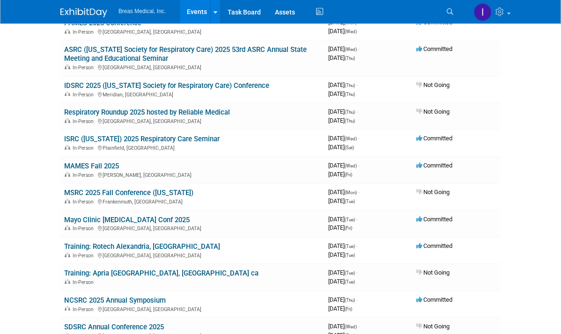
scroll to position [234, 0]
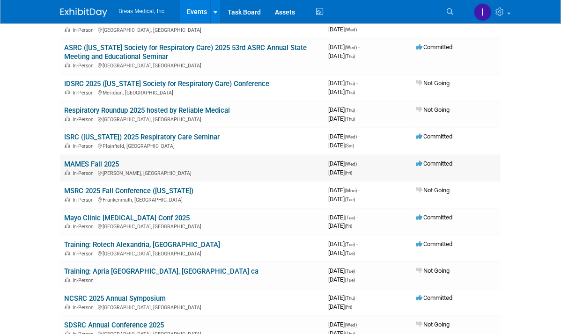
click at [64, 160] on link "MAMES Fall 2025" at bounding box center [91, 164] width 55 height 8
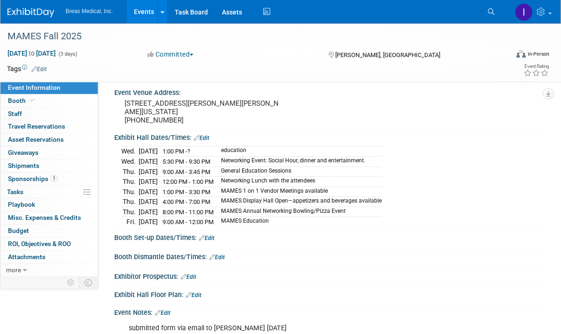
scroll to position [187, 0]
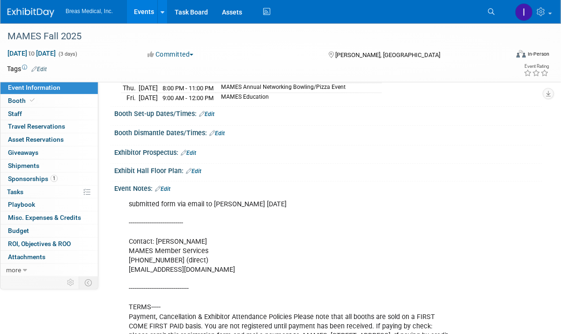
click at [170, 186] on link "Edit" at bounding box center [162, 189] width 15 height 7
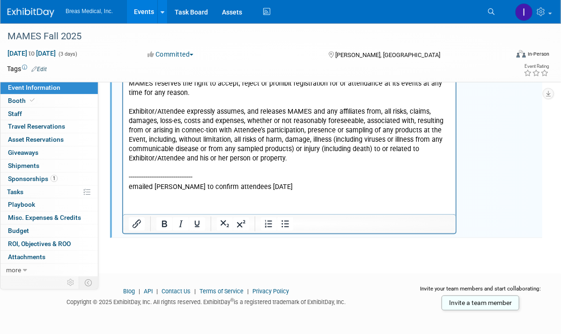
scroll to position [506, 0]
click at [291, 186] on p "submitted form via email to Jim 4-30-2025 ----------------------------- Contact…" at bounding box center [289, 36] width 322 height 310
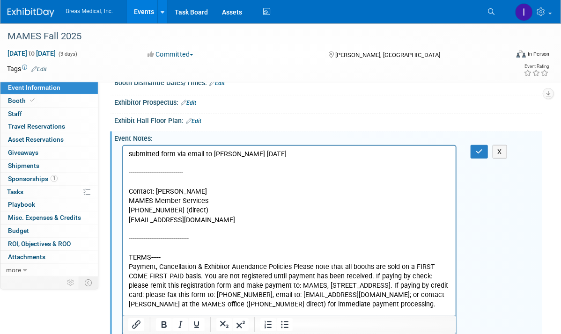
scroll to position [178, 0]
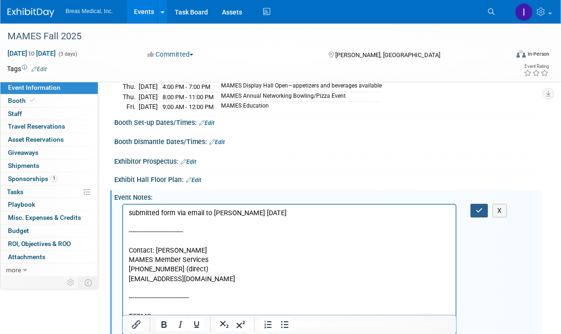
click at [479, 207] on icon "button" at bounding box center [479, 210] width 7 height 7
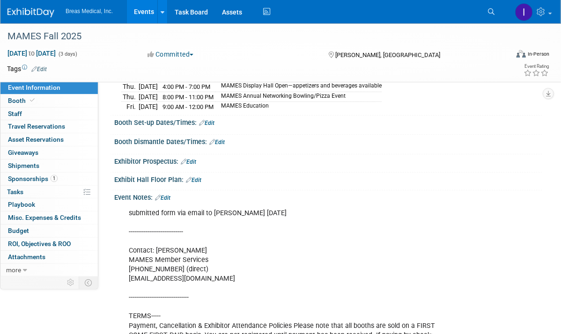
click at [535, 129] on div at bounding box center [328, 130] width 414 height 2
click at [150, 14] on link "Events" at bounding box center [144, 11] width 34 height 23
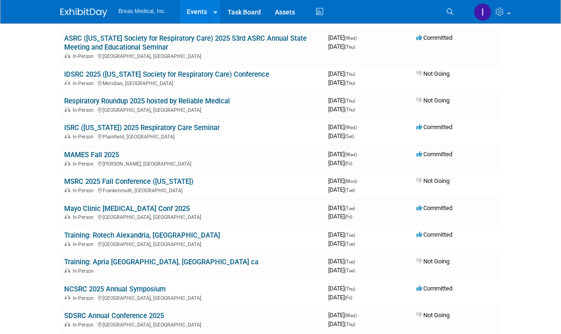
scroll to position [281, 0]
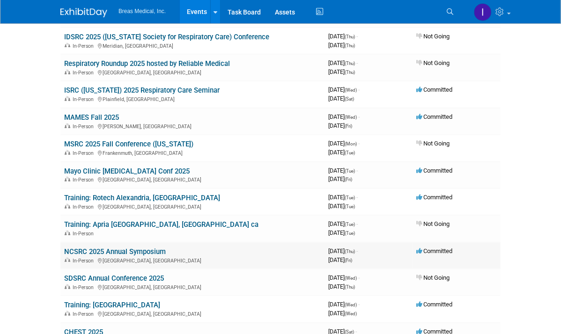
click at [86, 252] on link "NCSRC 2025 Annual Symposium" at bounding box center [115, 252] width 102 height 8
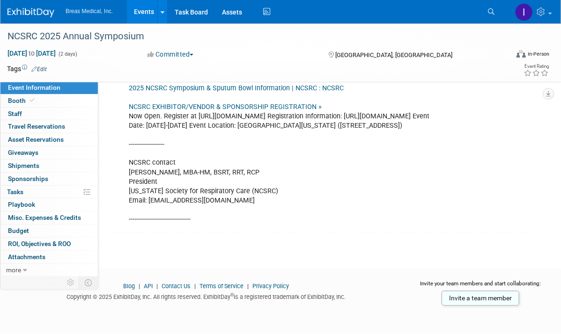
scroll to position [551, 0]
drag, startPoint x: 207, startPoint y: 200, endPoint x: 148, endPoint y: 203, distance: 59.5
copy div "ncsrc@ncsrc.org"
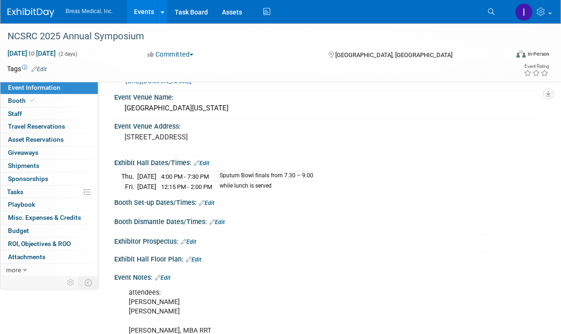
scroll to position [0, 0]
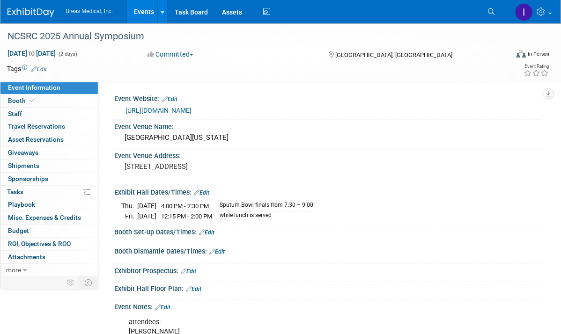
click at [532, 200] on div "Thu. Oct 9, 2025 4:00 PM - 7:30 PM Sputum Bowl finals from 7:30 – 9:00 Fri. Oct…" at bounding box center [328, 210] width 414 height 22
click at [176, 110] on link "[URL][DOMAIN_NAME]" at bounding box center [158, 110] width 66 height 7
click at [227, 136] on div "University of North Carolina Wilmington" at bounding box center [328, 138] width 414 height 15
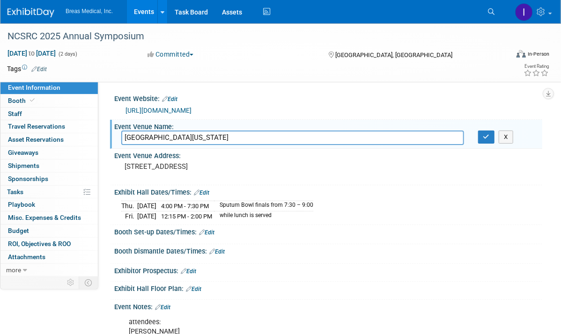
click at [252, 137] on input "University of North Carolina Wilmington" at bounding box center [292, 138] width 343 height 15
click at [280, 138] on input "University of North Carolina Wilmington / UNCW BURNEY CENTER" at bounding box center [292, 138] width 343 height 15
drag, startPoint x: 397, startPoint y: 140, endPoint x: 320, endPoint y: 140, distance: 76.8
click at [320, 140] on input "University of North Carolina Wilmington / UNCW Burney Center URNEY CENTER" at bounding box center [292, 138] width 343 height 15
type input "[GEOGRAPHIC_DATA][US_STATE] / [GEOGRAPHIC_DATA][PERSON_NAME]"
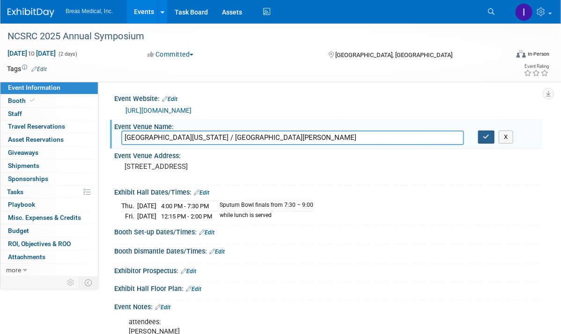
click at [484, 134] on icon "button" at bounding box center [486, 137] width 7 height 6
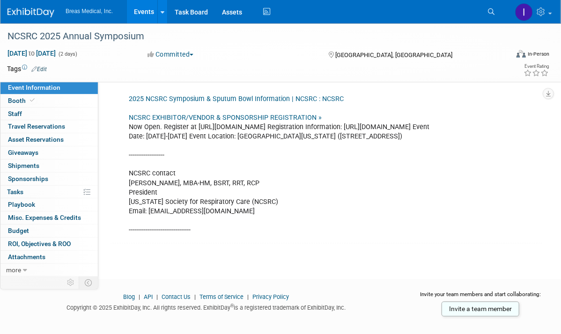
scroll to position [551, 0]
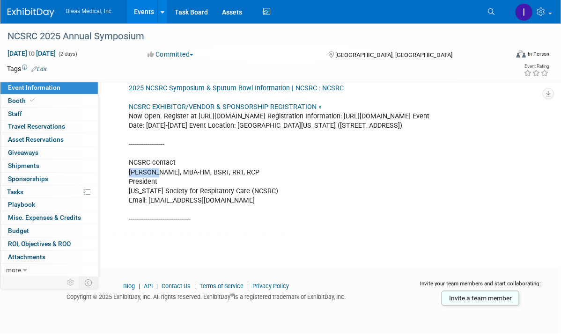
drag, startPoint x: 155, startPoint y: 174, endPoint x: 125, endPoint y: 174, distance: 29.0
copy div "Jevonnie"
click at [107, 35] on div "NCSRC 2025 Annual Symposium" at bounding box center [250, 36] width 492 height 17
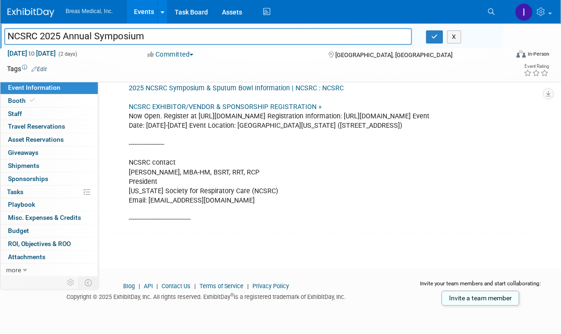
click at [107, 35] on input "NCSRC 2025 Annual Symposium" at bounding box center [208, 36] width 408 height 16
click at [433, 37] on icon "button" at bounding box center [434, 37] width 7 height 6
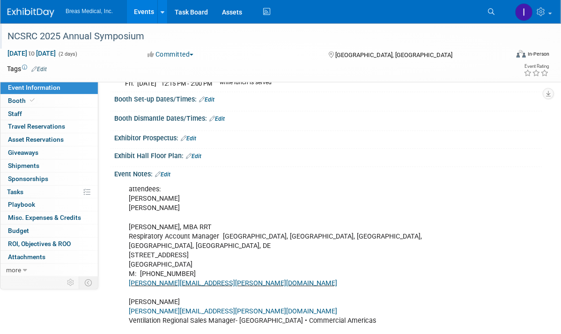
scroll to position [130, 0]
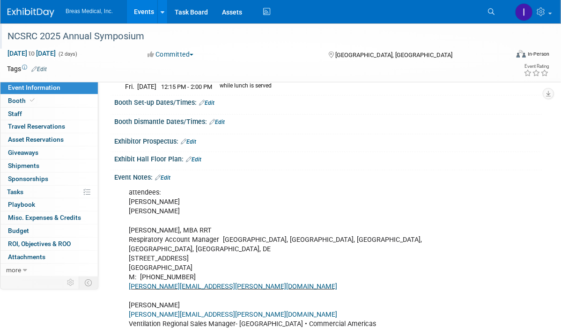
click at [168, 176] on link "Edit" at bounding box center [162, 178] width 15 height 7
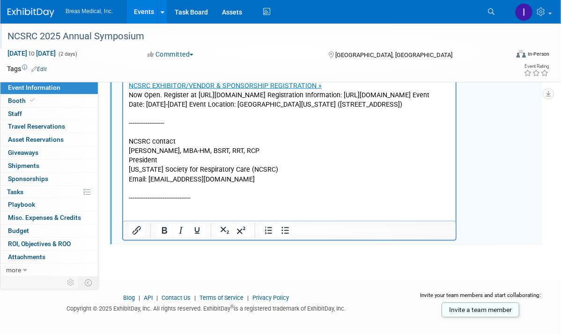
scroll to position [575, 0]
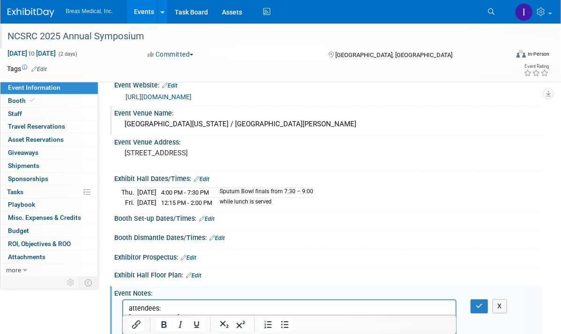
scroll to position [13, 0]
click at [481, 300] on button "button" at bounding box center [479, 307] width 17 height 14
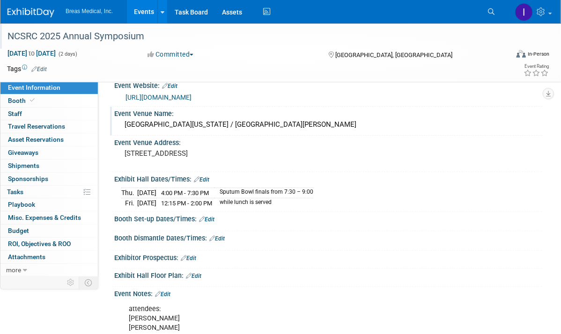
click at [144, 8] on link "Events" at bounding box center [144, 11] width 34 height 23
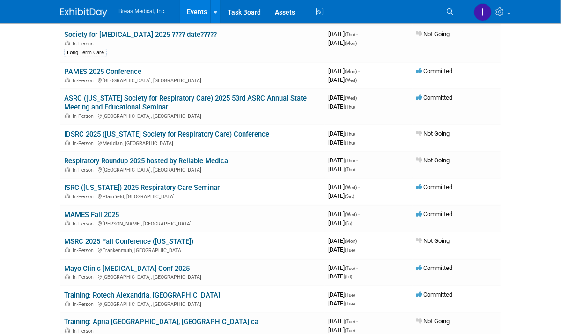
scroll to position [187, 0]
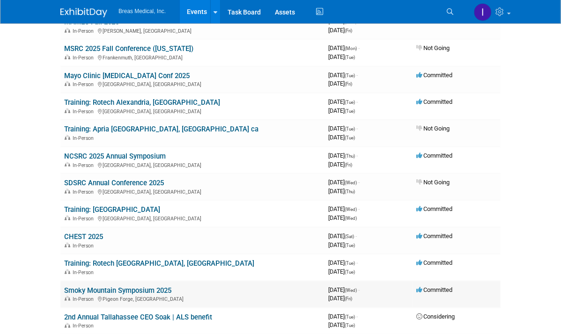
scroll to position [375, 0]
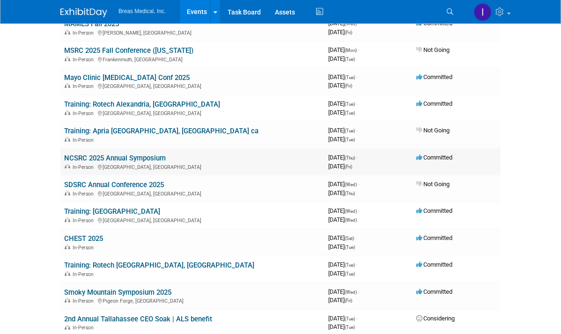
click at [64, 155] on link "NCSRC 2025 Annual Symposium" at bounding box center [115, 158] width 102 height 8
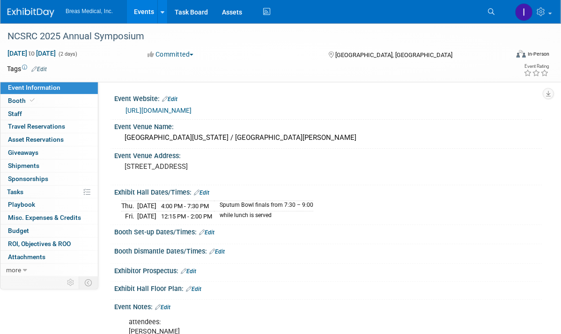
click at [95, 35] on div "NCSRC 2025 Annual Symposium" at bounding box center [250, 36] width 492 height 17
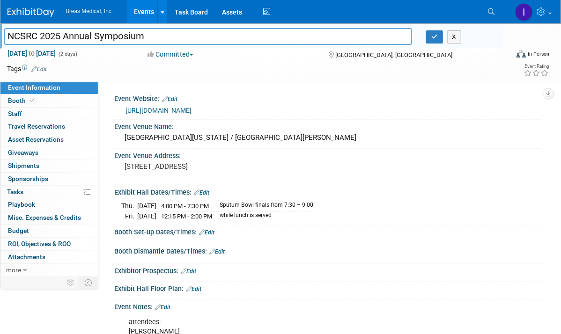
click at [95, 35] on input "NCSRC 2025 Annual Symposium" at bounding box center [208, 36] width 408 height 16
drag, startPoint x: 323, startPoint y: 137, endPoint x: 121, endPoint y: 136, distance: 201.8
click at [121, 136] on div "[GEOGRAPHIC_DATA][US_STATE] / [GEOGRAPHIC_DATA][PERSON_NAME]" at bounding box center [328, 138] width 414 height 15
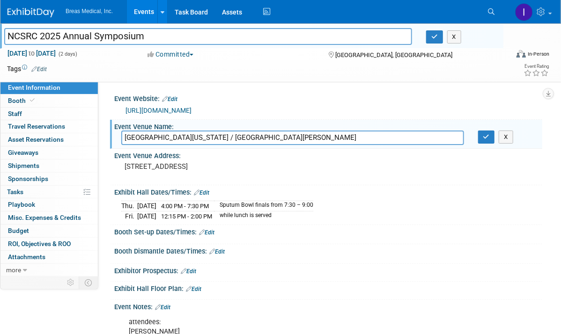
click at [263, 138] on input "[GEOGRAPHIC_DATA][US_STATE] / [GEOGRAPHIC_DATA][PERSON_NAME]" at bounding box center [292, 138] width 343 height 15
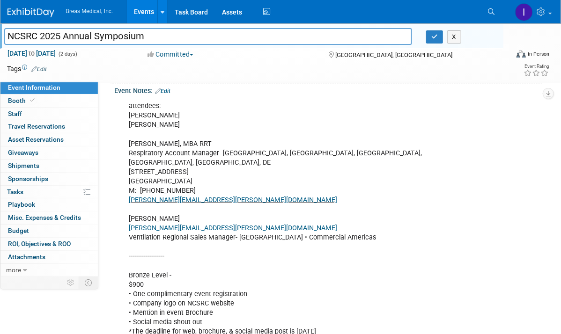
scroll to position [187, 0]
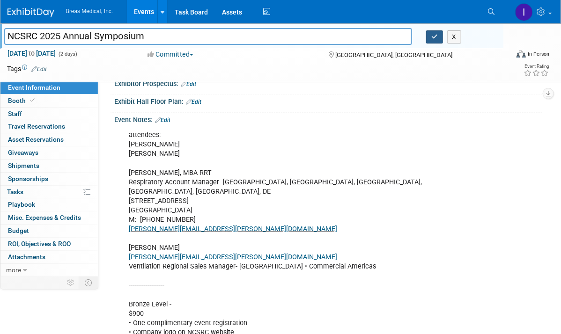
drag, startPoint x: 431, startPoint y: 39, endPoint x: 416, endPoint y: 51, distance: 18.7
click at [431, 39] on icon "button" at bounding box center [434, 37] width 7 height 6
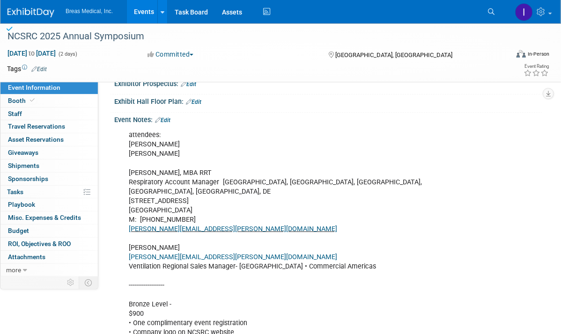
click at [167, 117] on link "Edit" at bounding box center [162, 120] width 15 height 7
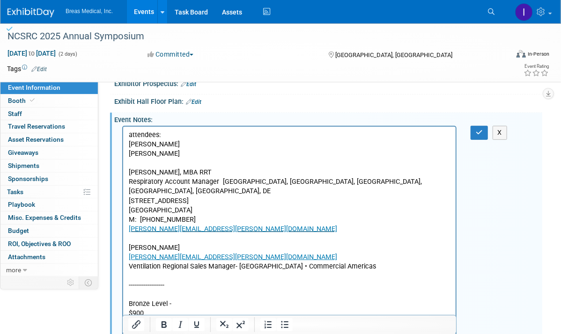
scroll to position [0, 0]
drag, startPoint x: 127, startPoint y: 155, endPoint x: 163, endPoint y: 154, distance: 36.1
drag, startPoint x: 129, startPoint y: 156, endPoint x: 161, endPoint y: 155, distance: 31.9
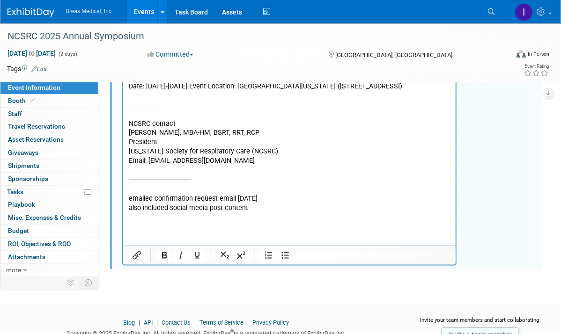
scroll to position [609, 0]
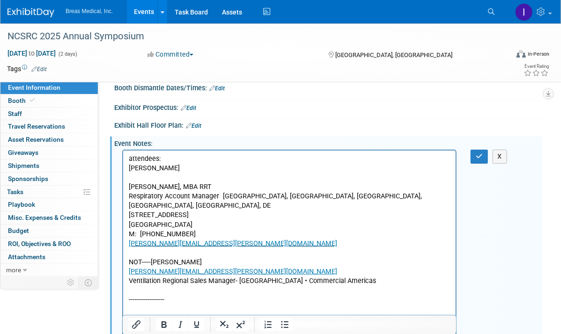
scroll to position [140, 0]
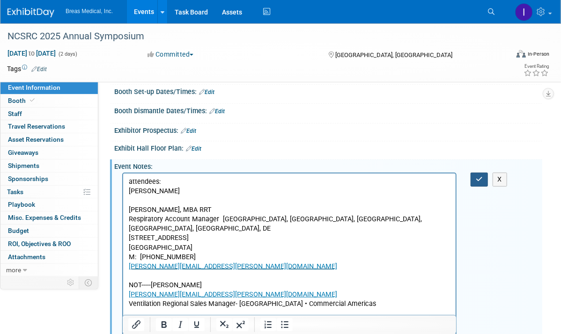
click at [479, 178] on icon "button" at bounding box center [479, 179] width 7 height 7
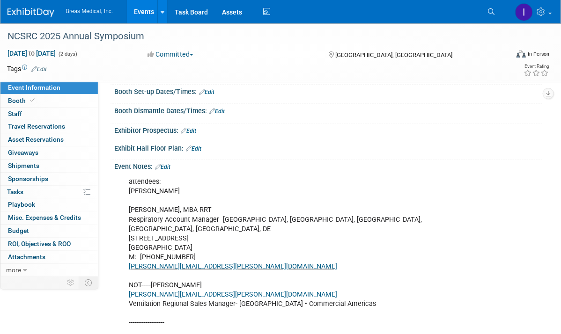
click at [554, 231] on div "Event Information Event Info Booth Booth 0 Staff 0 Staff 0 Travel Reservations …" at bounding box center [280, 298] width 561 height 830
